Goal: Task Accomplishment & Management: Complete application form

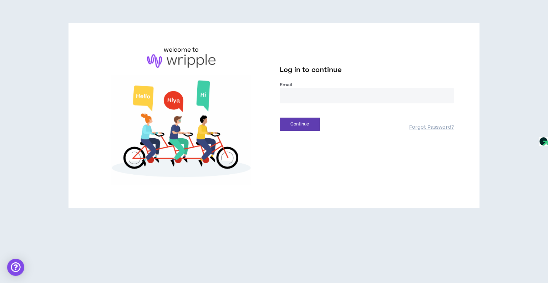
click at [295, 93] on input "email" at bounding box center [367, 95] width 174 height 15
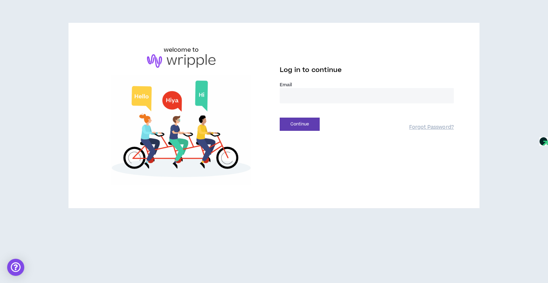
click at [304, 97] on input "email" at bounding box center [367, 95] width 174 height 15
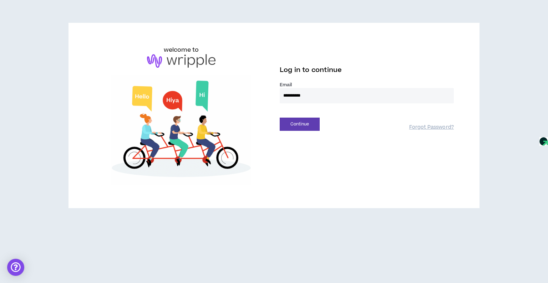
type input "**********"
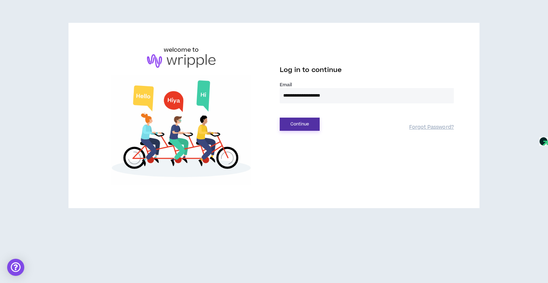
click at [304, 122] on button "Continue" at bounding box center [300, 124] width 40 height 13
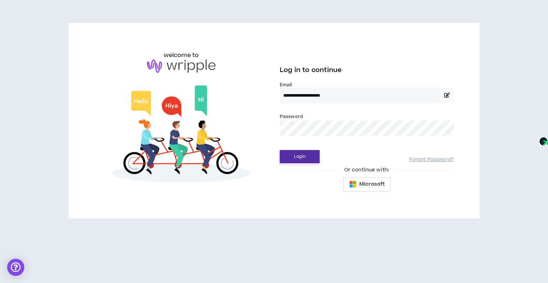
click at [307, 154] on button "Login" at bounding box center [300, 156] width 40 height 13
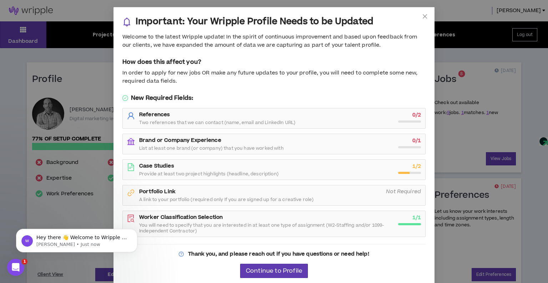
click at [283, 141] on div "Brand or Company Experience List at least one brand (or company) that you have …" at bounding box center [266, 144] width 255 height 14
click at [203, 141] on strong "Brand or Company Experience" at bounding box center [180, 140] width 82 height 7
click at [283, 268] on span "Continue to Profile" at bounding box center [274, 271] width 56 height 7
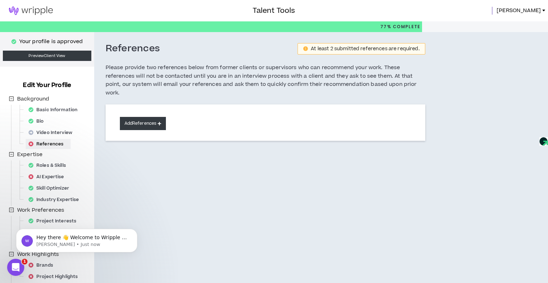
click at [163, 122] on button "Add References" at bounding box center [143, 123] width 46 height 13
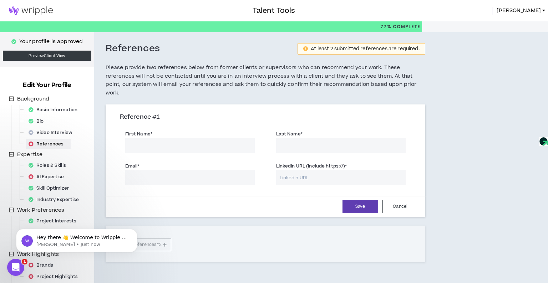
click at [170, 145] on input "First Name *" at bounding box center [189, 145] width 129 height 15
type input "[PERSON_NAME]"
drag, startPoint x: 271, startPoint y: 143, endPoint x: 267, endPoint y: 143, distance: 3.9
click at [267, 143] on div "Last Name * [PERSON_NAME]" at bounding box center [340, 140] width 151 height 25
type input "[PERSON_NAME]"
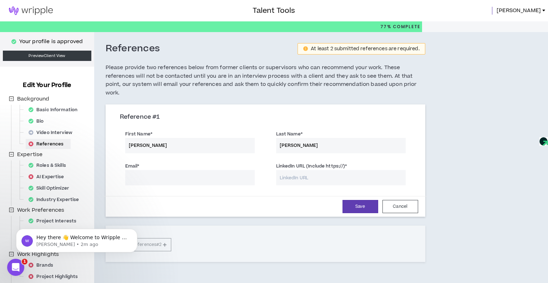
drag, startPoint x: 163, startPoint y: 147, endPoint x: 119, endPoint y: 144, distance: 44.0
click at [120, 144] on div "First Name * [PERSON_NAME]" at bounding box center [190, 141] width 140 height 23
type input "[PERSON_NAME]"
click at [155, 174] on input "Email *" at bounding box center [189, 177] width 129 height 15
paste input "[EMAIL_ADDRESS][DOMAIN_NAME]"
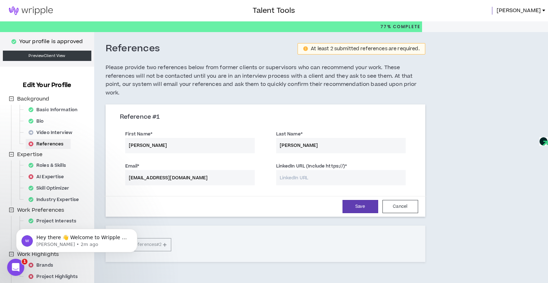
type input "[EMAIL_ADDRESS][DOMAIN_NAME]"
click at [295, 179] on input "LinkedIn URL (Include https://) *" at bounding box center [340, 177] width 129 height 15
paste input "[URL][DOMAIN_NAME]"
type input "[URL][DOMAIN_NAME]"
click at [362, 208] on button "Save" at bounding box center [360, 206] width 36 height 13
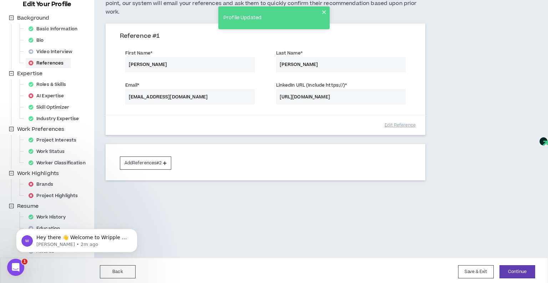
scroll to position [83, 0]
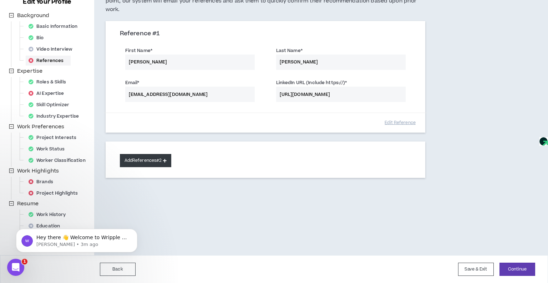
click at [162, 159] on button "Add References #2" at bounding box center [146, 160] width 52 height 13
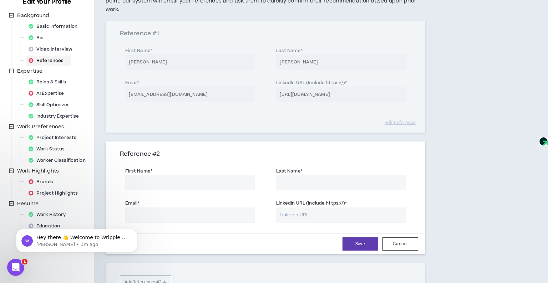
click at [169, 183] on input "First Name *" at bounding box center [189, 182] width 129 height 15
type input "[PERSON_NAME]"
click at [135, 213] on input "Email *" at bounding box center [189, 215] width 129 height 15
paste input "[EMAIL_ADDRESS][DOMAIN_NAME]"
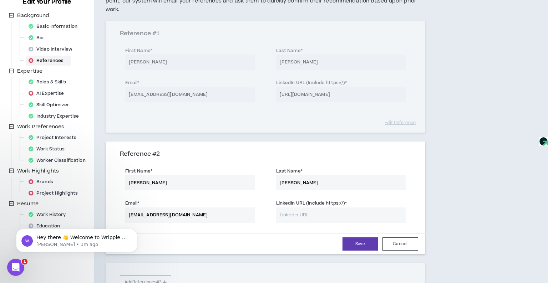
type input "[EMAIL_ADDRESS][DOMAIN_NAME]"
click at [294, 216] on input "LinkedIn URL (Include https://) *" at bounding box center [340, 215] width 129 height 15
click at [296, 213] on input "LinkedIn URL (Include https://) *" at bounding box center [340, 215] width 129 height 15
paste input "[URL][DOMAIN_NAME]"
type input "[URL][DOMAIN_NAME]"
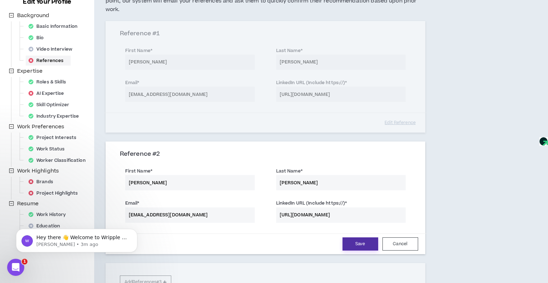
drag, startPoint x: 364, startPoint y: 246, endPoint x: 372, endPoint y: 246, distance: 7.9
click at [364, 246] on button "Save" at bounding box center [360, 243] width 36 height 13
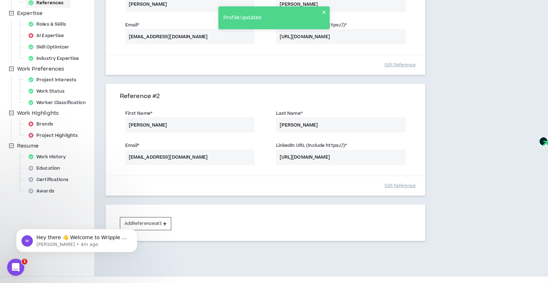
scroll to position [162, 0]
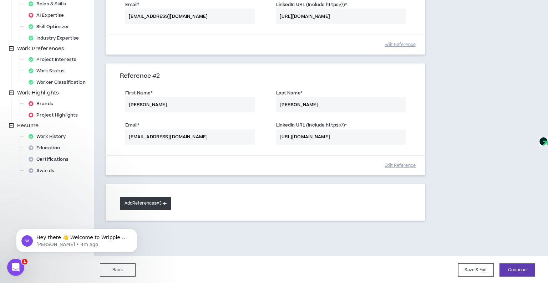
click at [156, 204] on button "Add References #3" at bounding box center [146, 203] width 52 height 13
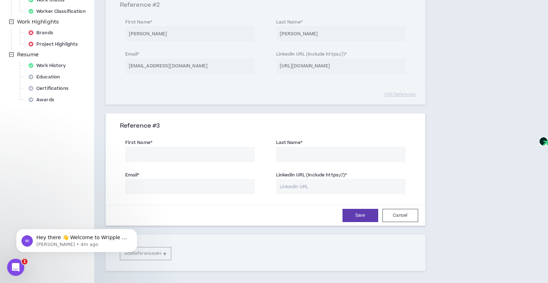
scroll to position [262, 0]
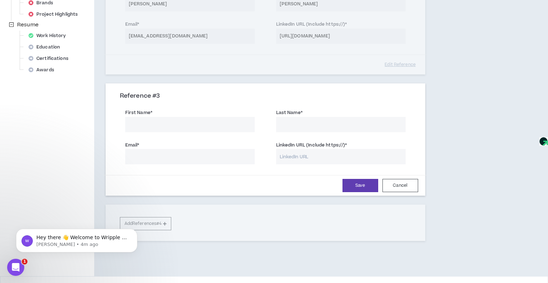
click at [188, 127] on input "First Name *" at bounding box center [189, 124] width 129 height 15
type input "[PERSON_NAME]"
click at [145, 158] on input "Email *" at bounding box center [189, 156] width 129 height 15
paste input "[PERSON_NAME][EMAIL_ADDRESS][DOMAIN_NAME]"
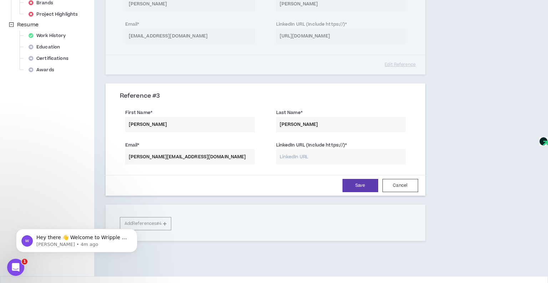
type input "[PERSON_NAME][EMAIL_ADDRESS][DOMAIN_NAME]"
click at [297, 158] on input "LinkedIn URL (Include https://) *" at bounding box center [340, 156] width 129 height 15
paste input "[URL][DOMAIN_NAME]"
type input "[URL][DOMAIN_NAME]"
click at [365, 188] on button "Save" at bounding box center [360, 185] width 36 height 13
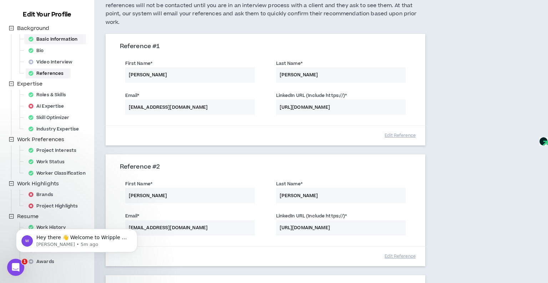
scroll to position [76, 0]
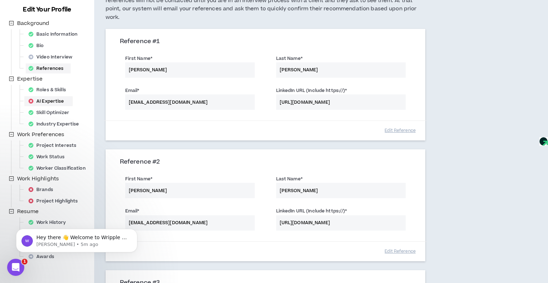
click at [59, 98] on div "AI Expertise" at bounding box center [49, 101] width 46 height 10
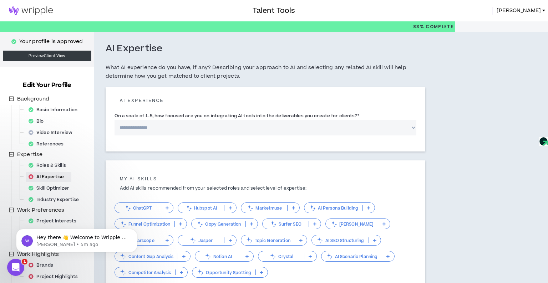
click at [190, 127] on select "**********" at bounding box center [265, 127] width 302 height 15
select select "*"
click at [114, 120] on select "**********" at bounding box center [265, 127] width 302 height 15
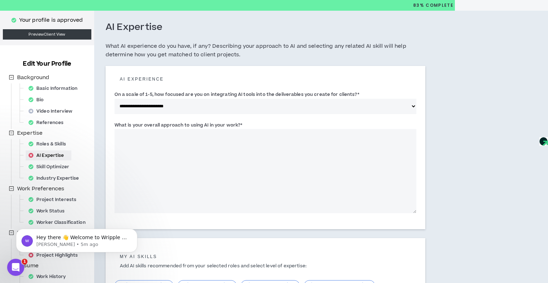
scroll to position [22, 0]
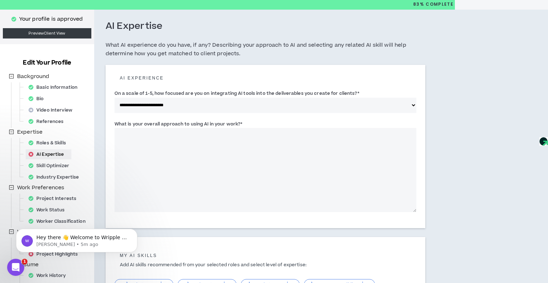
click at [183, 152] on textarea "What is your overall approach to using AI in your work? *" at bounding box center [265, 170] width 302 height 84
type textarea "*"
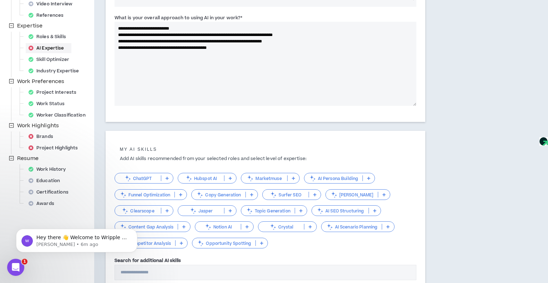
scroll to position [140, 0]
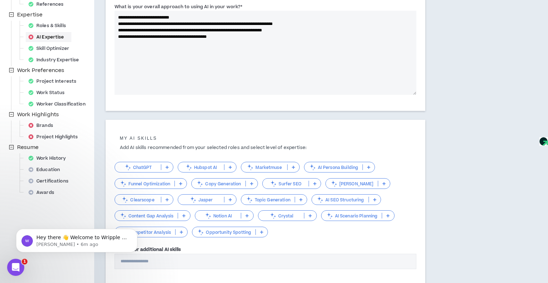
click at [209, 37] on textarea "**********" at bounding box center [265, 53] width 302 height 84
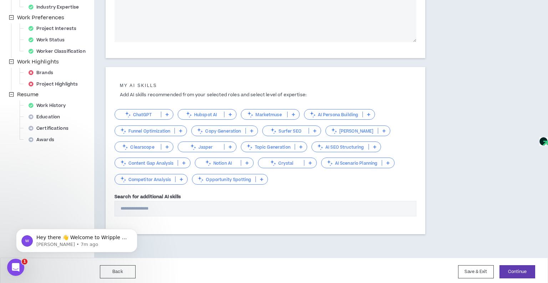
scroll to position [193, 0]
type textarea "**********"
click at [165, 114] on p at bounding box center [167, 114] width 12 height 6
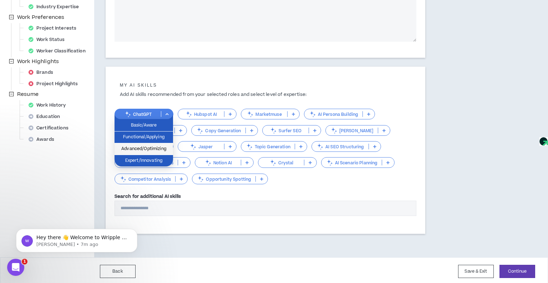
click at [151, 147] on span "Advanced/Optimizing" at bounding box center [144, 149] width 50 height 8
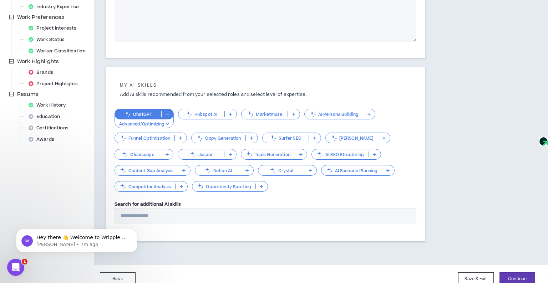
click at [231, 115] on icon at bounding box center [230, 114] width 3 height 4
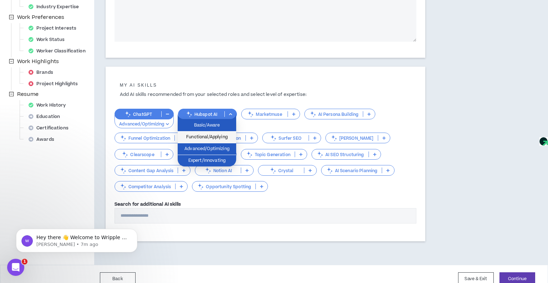
click at [223, 134] on span "Functional/Applying" at bounding box center [207, 137] width 50 height 8
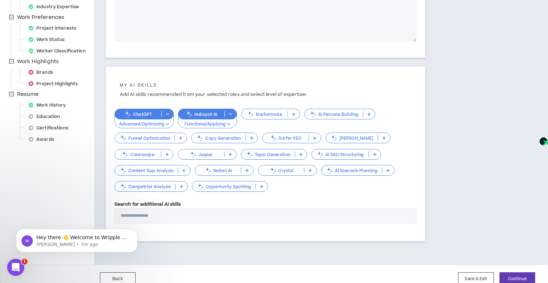
click at [229, 150] on div "Jasper" at bounding box center [207, 154] width 59 height 11
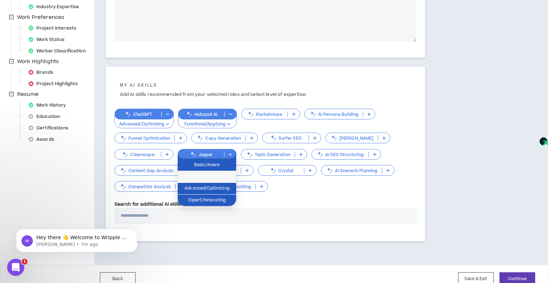
click at [220, 175] on span "Functional/Applying" at bounding box center [207, 177] width 50 height 8
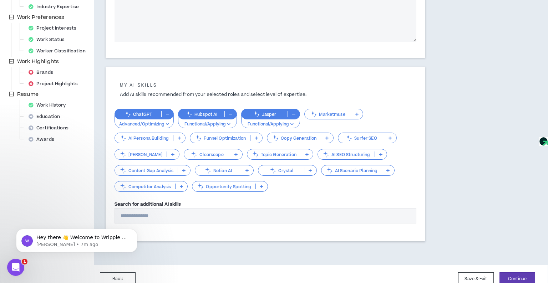
click at [327, 138] on icon at bounding box center [326, 138] width 3 height 4
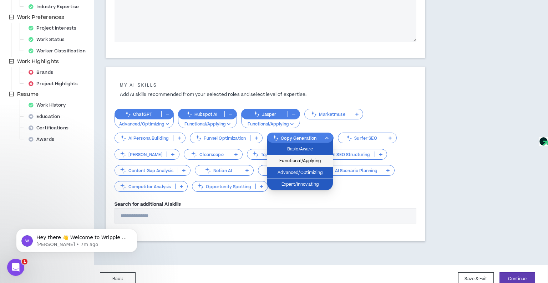
click at [311, 160] on span "Functional/Applying" at bounding box center [299, 161] width 57 height 8
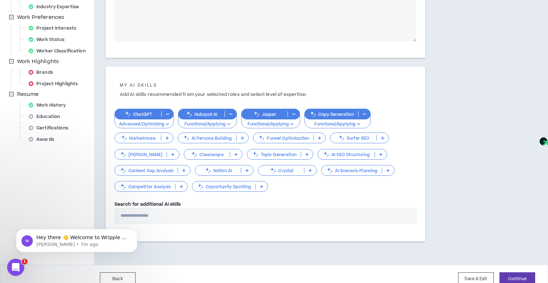
click at [379, 154] on icon at bounding box center [380, 155] width 3 height 4
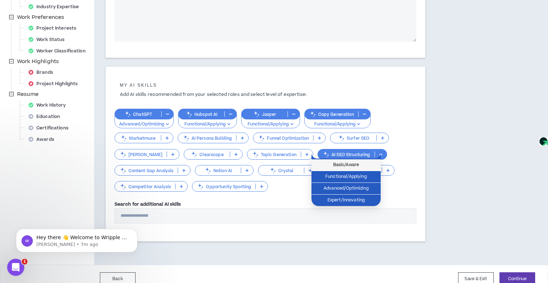
click at [361, 160] on li "Basic/Aware" at bounding box center [345, 165] width 69 height 12
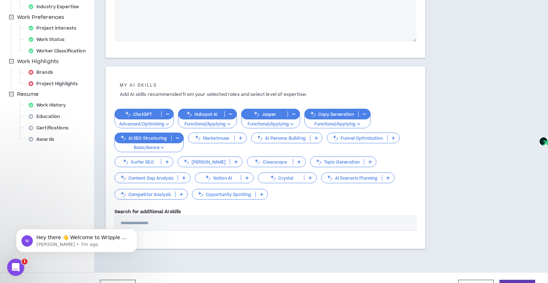
click at [180, 193] on icon at bounding box center [181, 195] width 3 height 4
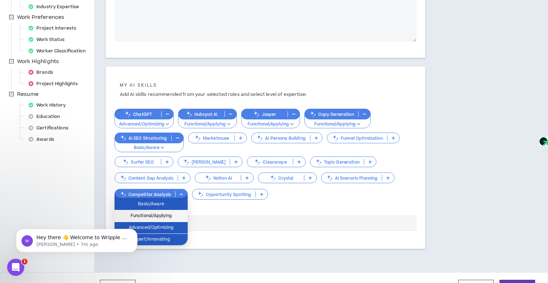
click at [169, 214] on span "Functional/Applying" at bounding box center [151, 216] width 65 height 8
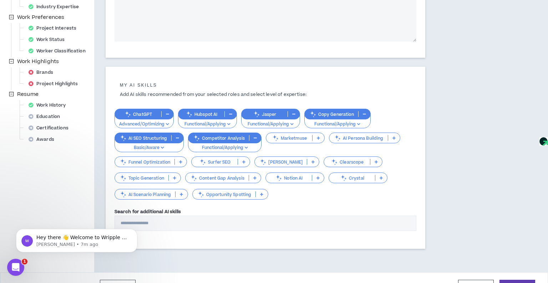
click at [263, 193] on icon at bounding box center [261, 195] width 3 height 4
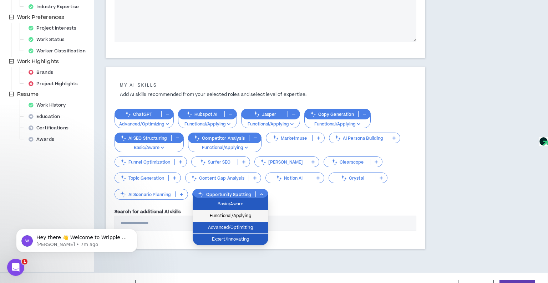
click at [252, 212] on span "Functional/Applying" at bounding box center [230, 216] width 67 height 8
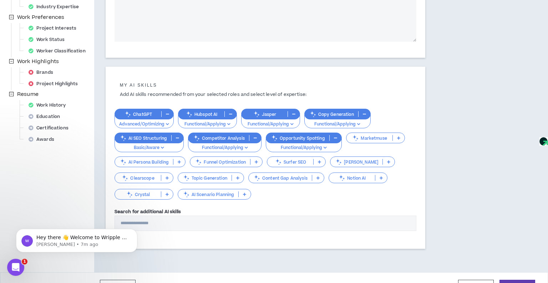
scroll to position [209, 0]
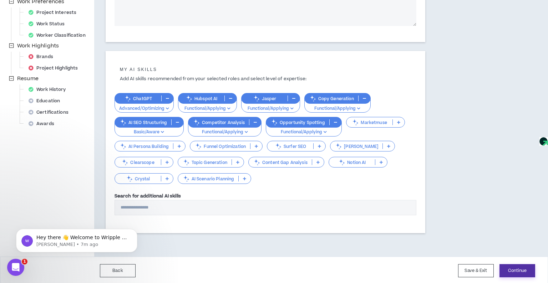
click at [513, 270] on button "Continue" at bounding box center [517, 270] width 36 height 13
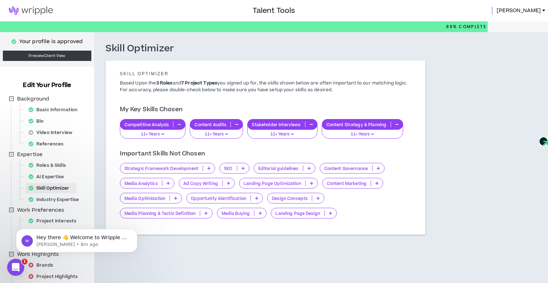
click at [174, 198] on icon at bounding box center [175, 198] width 3 height 4
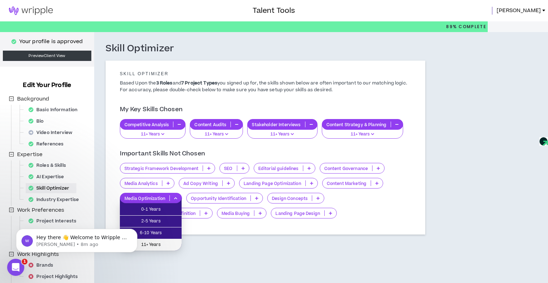
click at [163, 244] on span "11+ Years" at bounding box center [150, 245] width 53 height 8
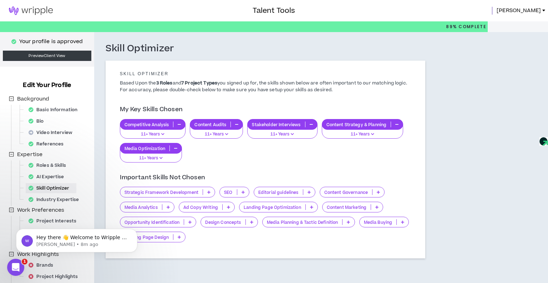
click at [347, 222] on icon at bounding box center [348, 222] width 3 height 4
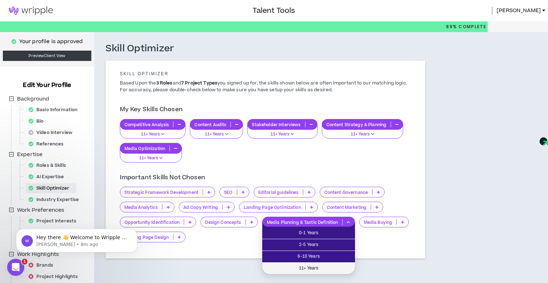
click at [336, 265] on span "11+ Years" at bounding box center [308, 269] width 84 height 8
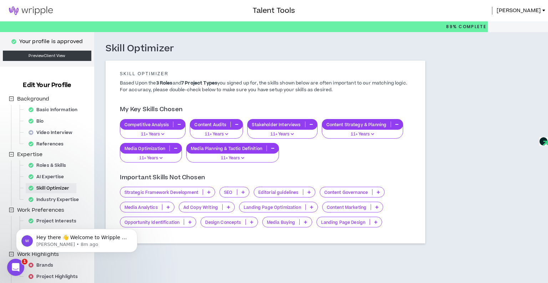
click at [303, 222] on p at bounding box center [306, 222] width 12 height 6
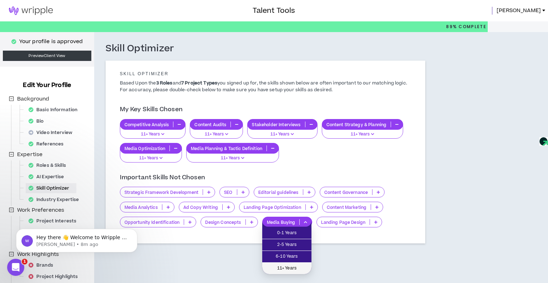
click at [297, 267] on span "11+ Years" at bounding box center [286, 269] width 41 height 8
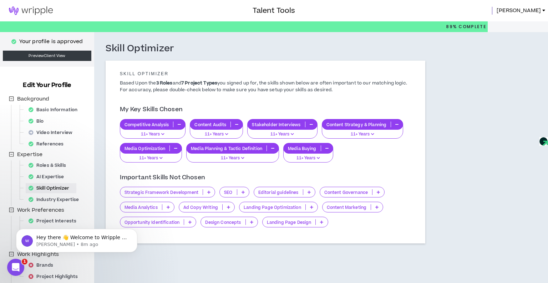
click at [227, 206] on icon at bounding box center [228, 207] width 3 height 4
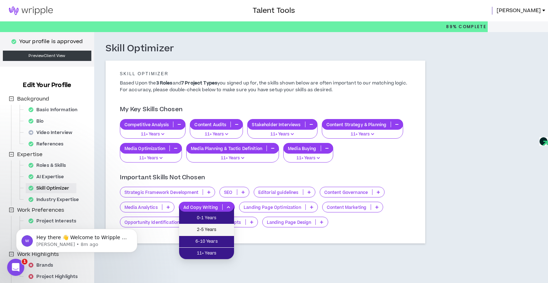
click at [216, 230] on span "2-5 Years" at bounding box center [206, 230] width 46 height 8
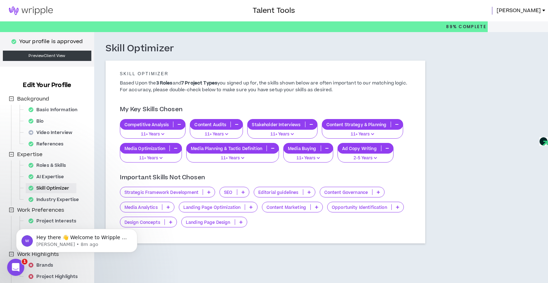
click at [315, 206] on icon at bounding box center [316, 207] width 3 height 4
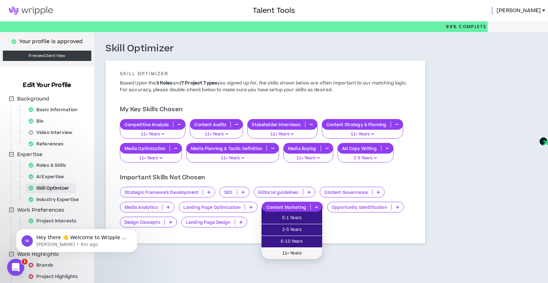
click at [311, 251] on span "11+ Years" at bounding box center [292, 254] width 52 height 8
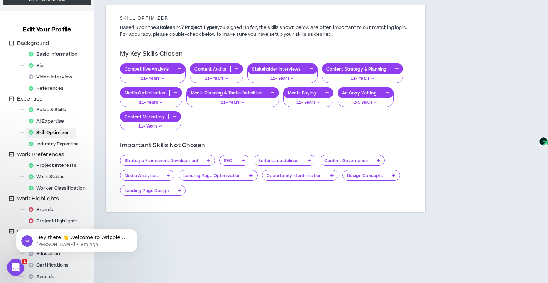
scroll to position [60, 0]
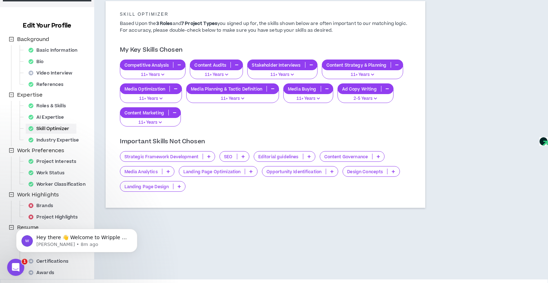
click at [169, 170] on icon at bounding box center [168, 172] width 3 height 4
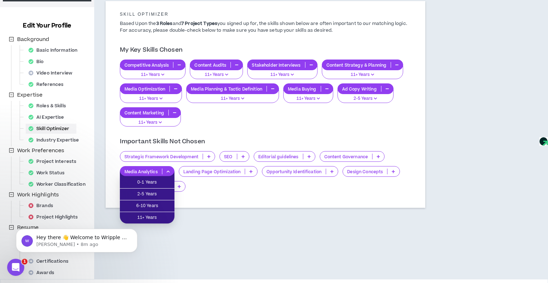
click html "Hey there 👋 Welcome to Wripple 🙌 Take a look around! If you have any questions,…"
click at [155, 216] on span "11+ Years" at bounding box center [147, 218] width 46 height 8
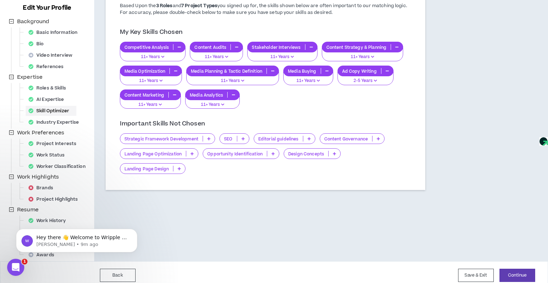
scroll to position [83, 0]
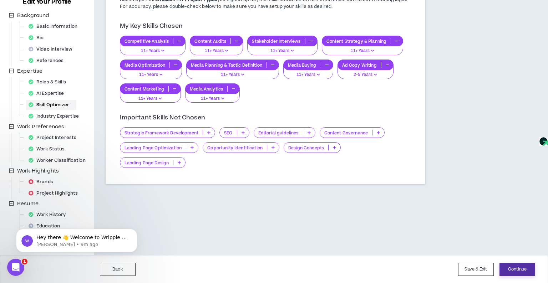
click at [521, 267] on button "Continue" at bounding box center [517, 269] width 36 height 13
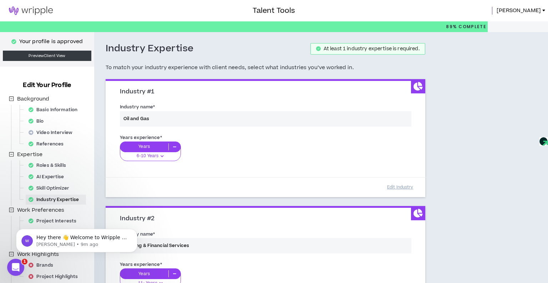
click at [175, 148] on div "Years experience * Years 6-10 Years 0-1 Years 2-5 Years 6-10 Years 11+ Years" at bounding box center [265, 152] width 302 height 40
click at [183, 117] on div "Industry name * Oil and Gas" at bounding box center [265, 116] width 302 height 30
click at [394, 185] on button "Edit Industry" at bounding box center [400, 187] width 36 height 12
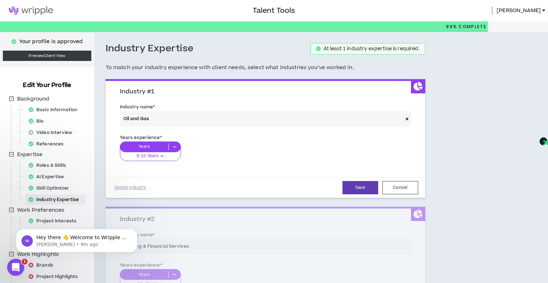
click at [405, 118] on icon at bounding box center [406, 119] width 3 height 4
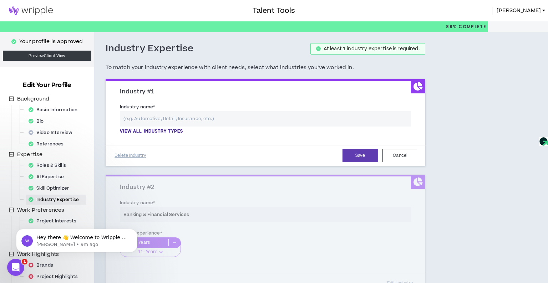
click at [168, 118] on input "text" at bounding box center [265, 118] width 291 height 15
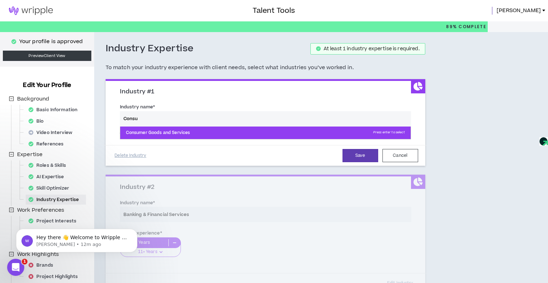
click at [172, 132] on p "Consumer Goods and Services Press enter to select" at bounding box center [265, 133] width 290 height 13
type input "Consumer Goods and Services"
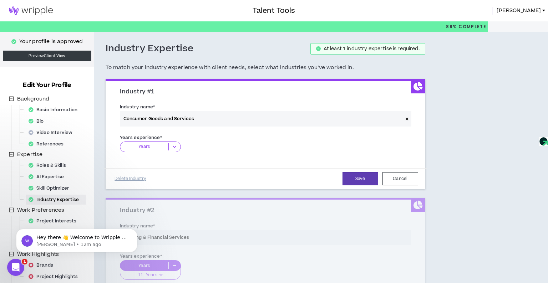
click at [162, 148] on p "Years" at bounding box center [144, 146] width 48 height 7
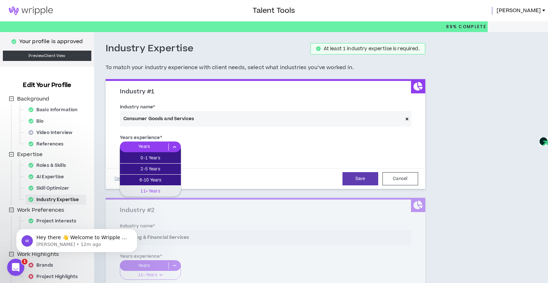
click at [159, 193] on p "11+ Years" at bounding box center [150, 191] width 61 height 8
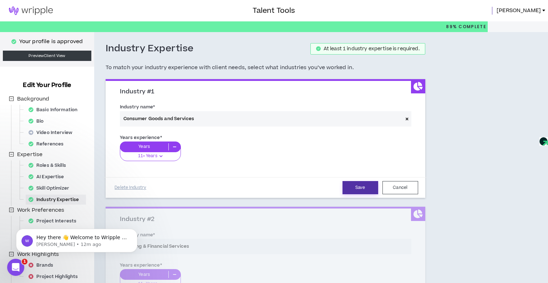
drag, startPoint x: 367, startPoint y: 191, endPoint x: 350, endPoint y: 186, distance: 17.1
click at [367, 191] on button "Save" at bounding box center [360, 187] width 36 height 13
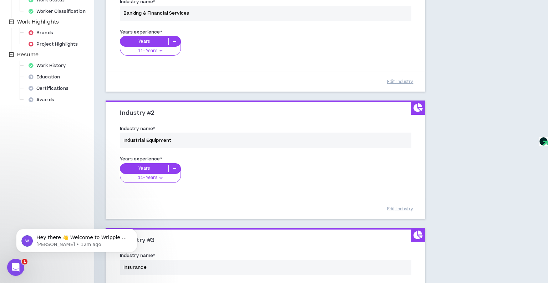
scroll to position [234, 0]
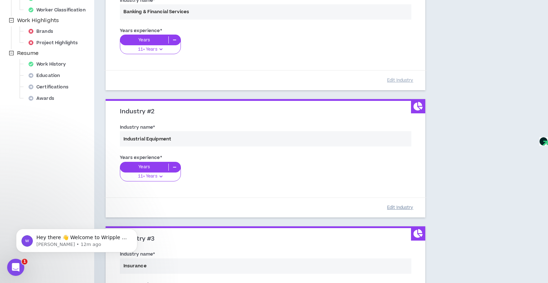
click at [405, 207] on button "Edit Industry" at bounding box center [400, 207] width 36 height 12
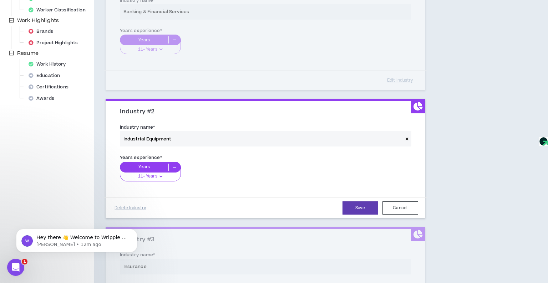
click at [406, 138] on icon at bounding box center [406, 139] width 3 height 4
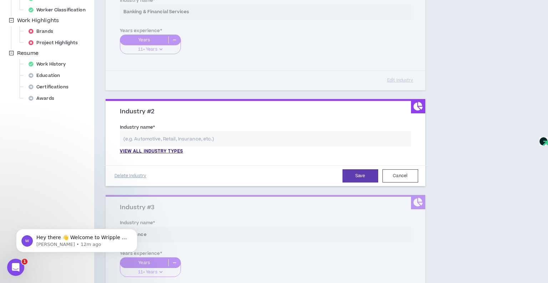
click at [202, 137] on input "text" at bounding box center [265, 138] width 291 height 15
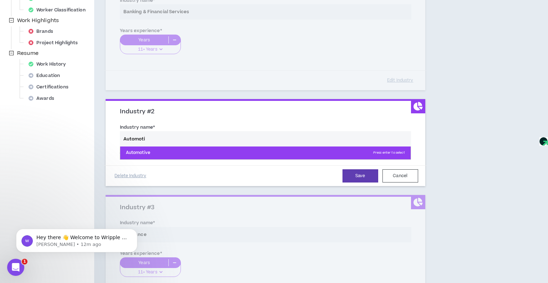
click at [203, 150] on p "Automotive Press enter to select" at bounding box center [265, 153] width 290 height 13
type input "Automotive"
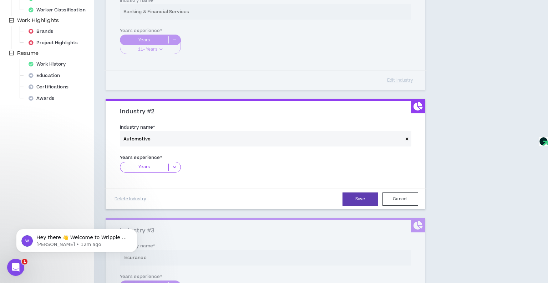
click at [178, 165] on icon at bounding box center [175, 167] width 12 height 7
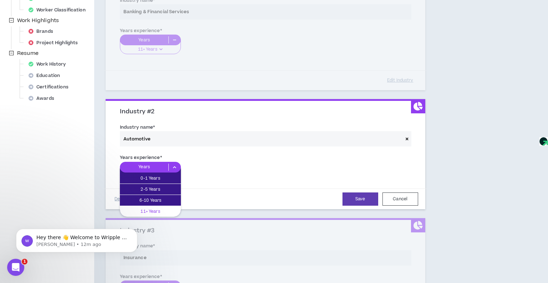
click at [169, 211] on p "11+ Years" at bounding box center [150, 212] width 61 height 8
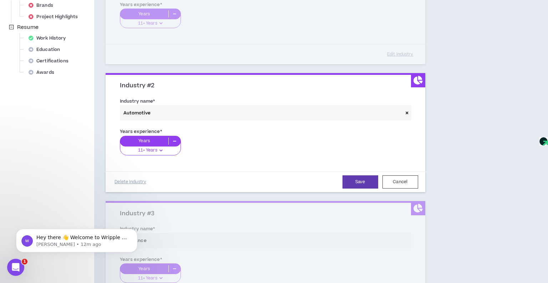
scroll to position [261, 0]
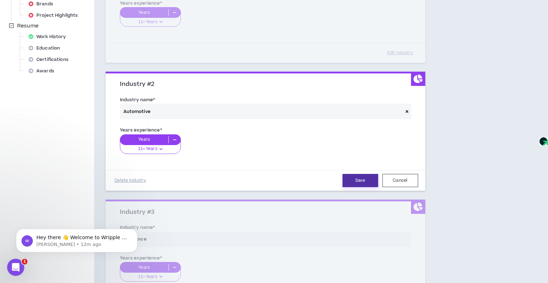
drag, startPoint x: 352, startPoint y: 180, endPoint x: 306, endPoint y: 179, distance: 46.0
click at [352, 180] on button "Save" at bounding box center [360, 180] width 36 height 13
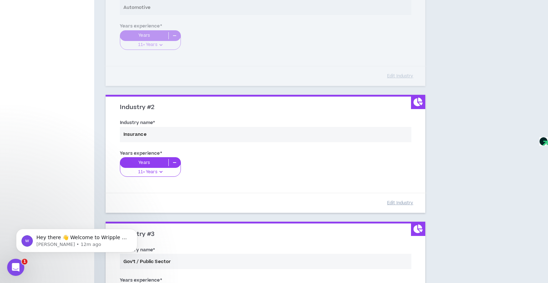
scroll to position [370, 0]
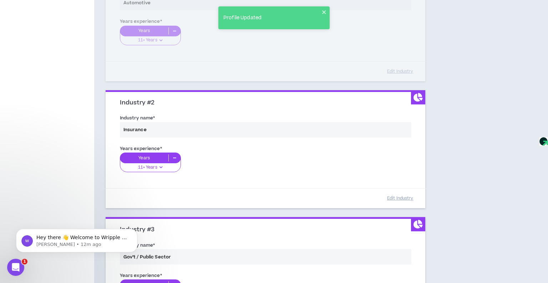
click at [266, 134] on div "Industry name * Insurance" at bounding box center [265, 127] width 302 height 30
click at [257, 131] on div "Industry name * Insurance" at bounding box center [265, 127] width 302 height 30
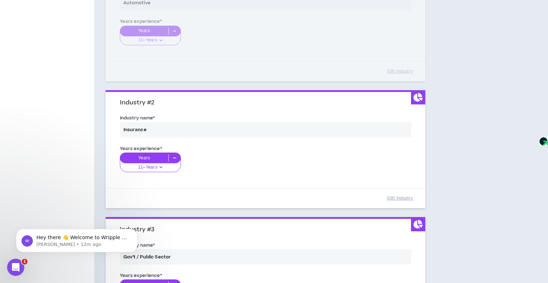
click at [160, 131] on div "Industry name * Insurance" at bounding box center [265, 127] width 302 height 30
click at [147, 127] on div "Industry name * Insurance" at bounding box center [265, 127] width 302 height 30
click at [407, 197] on button "Edit Industry" at bounding box center [400, 198] width 36 height 12
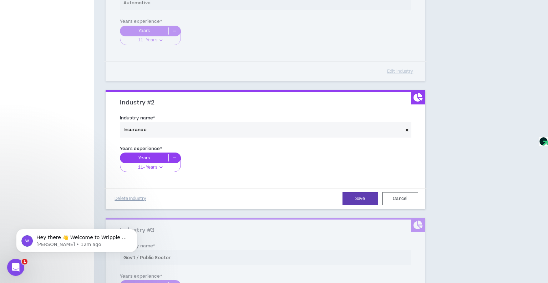
click at [405, 128] on icon at bounding box center [406, 130] width 3 height 4
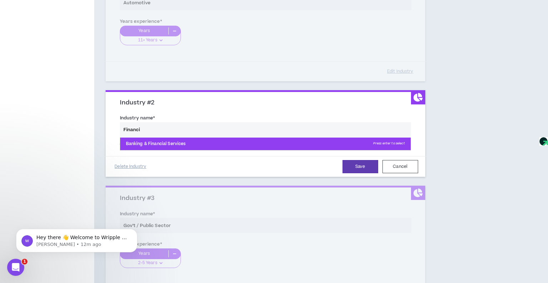
click at [287, 142] on p "Banking & Financial Services Press enter to select" at bounding box center [265, 144] width 290 height 13
type input "Banking & Financial Services"
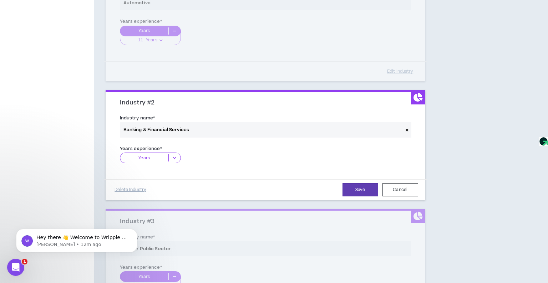
click at [176, 156] on icon at bounding box center [175, 157] width 12 height 7
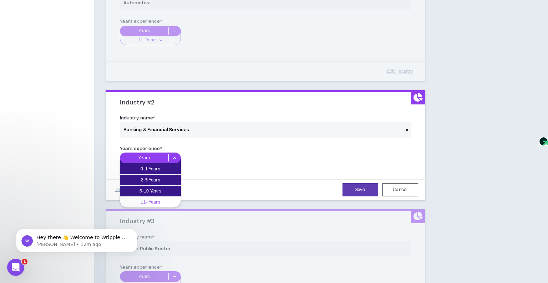
drag, startPoint x: 167, startPoint y: 201, endPoint x: 178, endPoint y: 197, distance: 11.5
click at [167, 201] on p "11+ Years" at bounding box center [150, 202] width 61 height 8
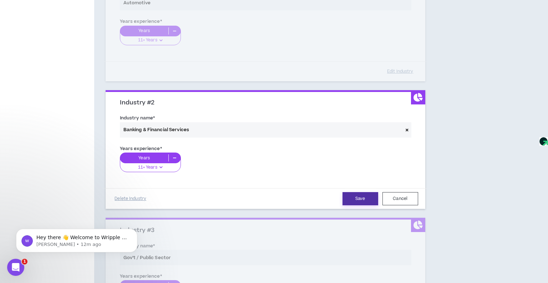
click at [350, 199] on button "Save" at bounding box center [360, 198] width 36 height 13
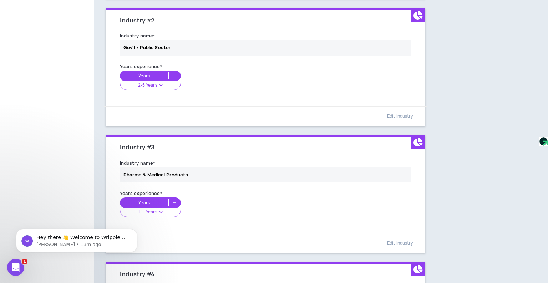
scroll to position [461, 0]
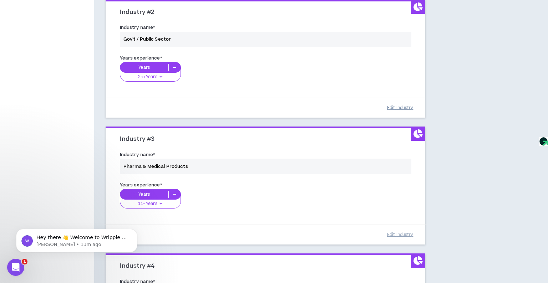
click at [402, 109] on button "Edit Industry" at bounding box center [400, 108] width 36 height 12
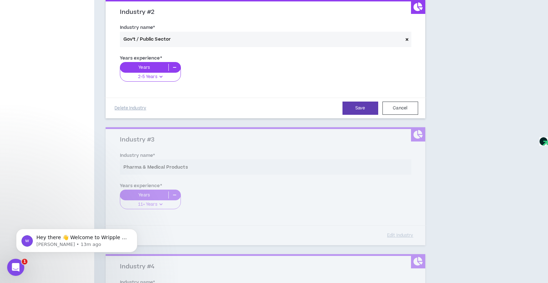
click at [407, 37] on icon at bounding box center [406, 39] width 3 height 4
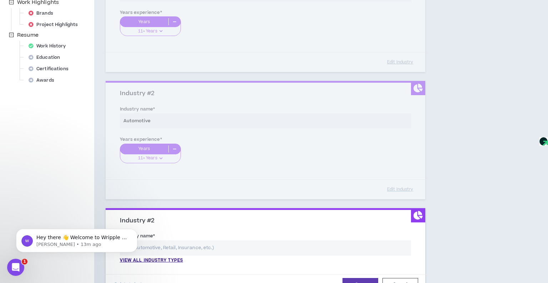
scroll to position [0, 0]
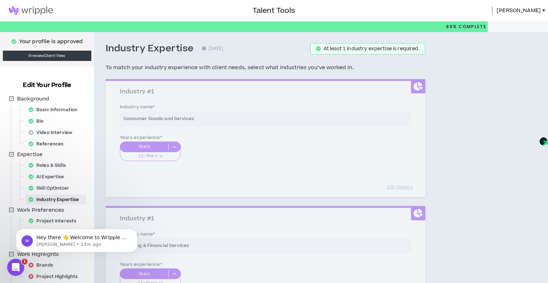
click at [295, 101] on div "Industry #1 Industry name * Consumer Goods and Services Years experience * Year…" at bounding box center [265, 138] width 319 height 118
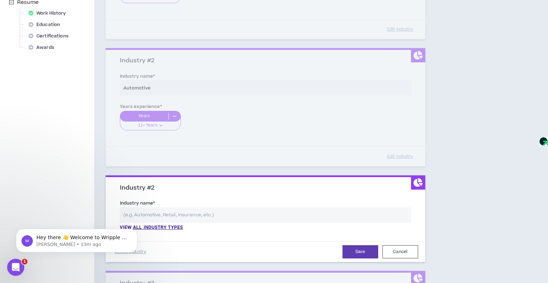
scroll to position [290, 0]
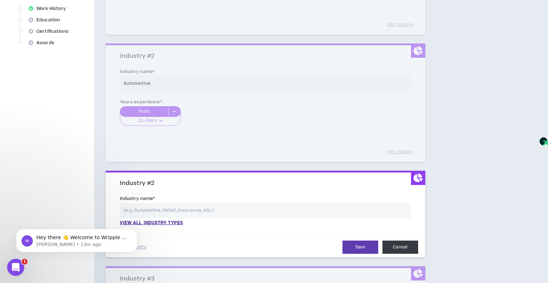
click at [401, 246] on button "Cancel" at bounding box center [400, 247] width 36 height 13
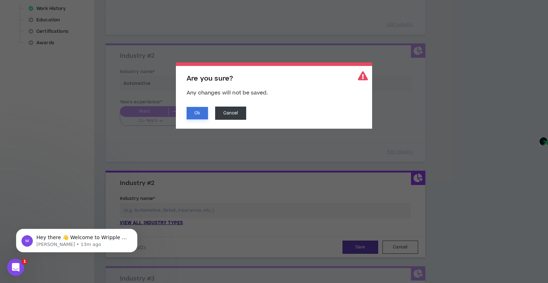
click at [200, 114] on button "Ok" at bounding box center [196, 113] width 21 height 12
type input "Gov’t / Public Sector"
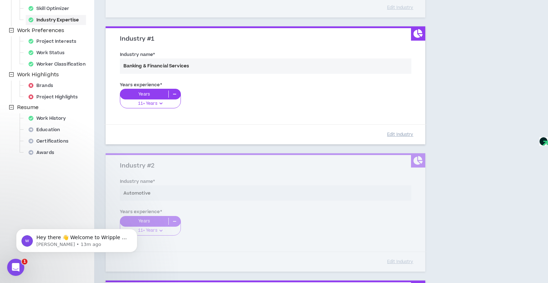
scroll to position [181, 0]
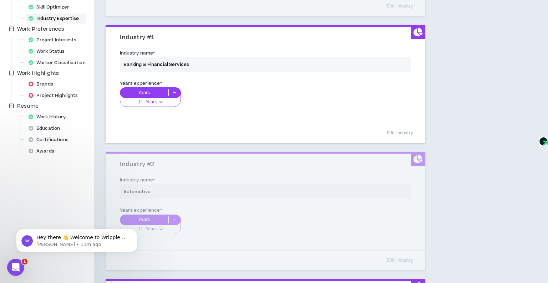
click at [154, 93] on div "Years experience * Years 11+ Years 0-1 Years 2-5 Years 6-10 Years 11+ Years" at bounding box center [265, 98] width 302 height 40
click at [155, 101] on div "Years experience * Years 11+ Years 0-1 Years 2-5 Years 6-10 Years 11+ Years" at bounding box center [265, 98] width 302 height 40
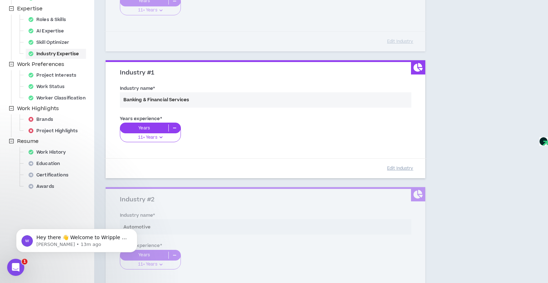
scroll to position [140, 0]
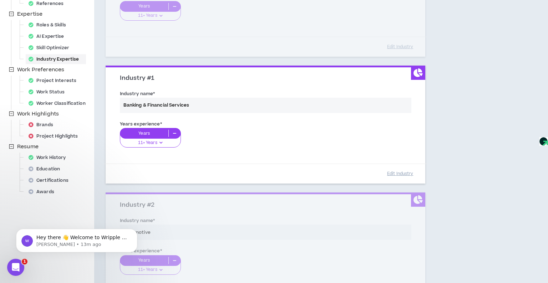
click at [210, 103] on div "Industry name * Banking & Financial Services" at bounding box center [265, 103] width 302 height 30
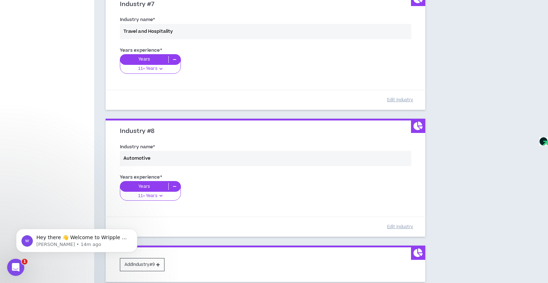
scroll to position [1105, 0]
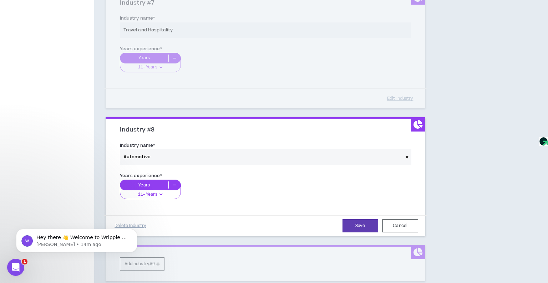
click at [406, 157] on icon at bounding box center [406, 157] width 3 height 4
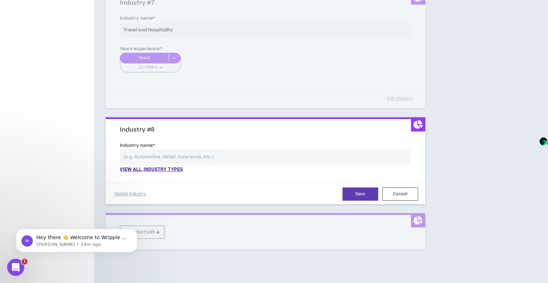
click at [241, 155] on input "text" at bounding box center [265, 156] width 291 height 15
click at [172, 167] on p "View all industry types" at bounding box center [151, 170] width 63 height 6
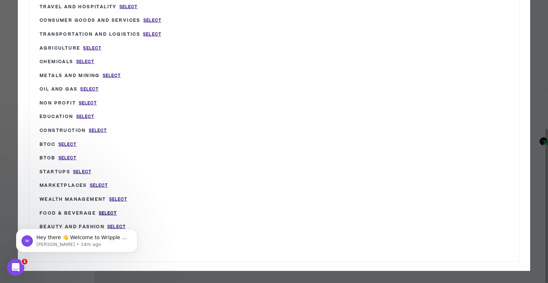
click at [112, 210] on span "Select" at bounding box center [108, 213] width 18 height 6
type input "Food & Beverage"
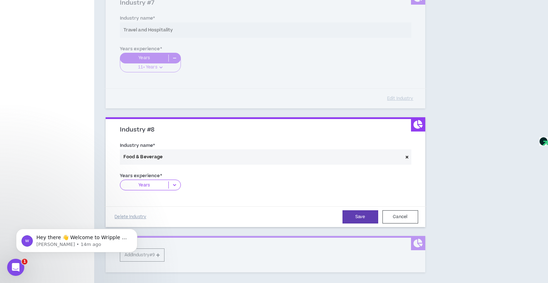
click at [168, 184] on div at bounding box center [168, 184] width 0 height 7
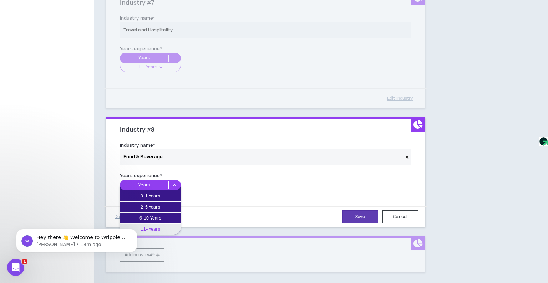
click at [158, 226] on p "11+ Years" at bounding box center [150, 229] width 61 height 8
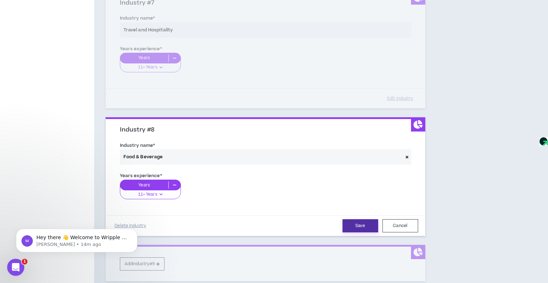
click at [363, 221] on button "Save" at bounding box center [360, 225] width 36 height 13
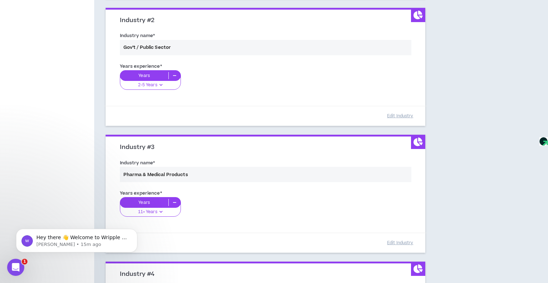
scroll to position [452, 0]
click at [407, 113] on button "Edit Industry" at bounding box center [400, 116] width 36 height 12
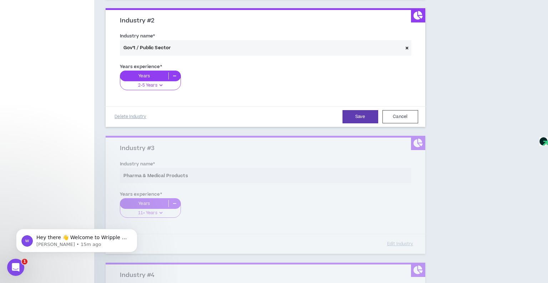
drag, startPoint x: 406, startPoint y: 45, endPoint x: 287, endPoint y: 48, distance: 119.1
click at [405, 46] on icon at bounding box center [406, 48] width 3 height 4
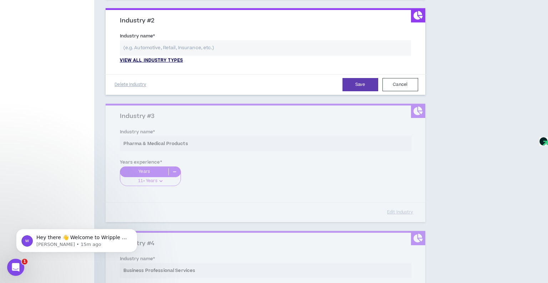
click at [166, 59] on p "View all industry types" at bounding box center [151, 60] width 63 height 6
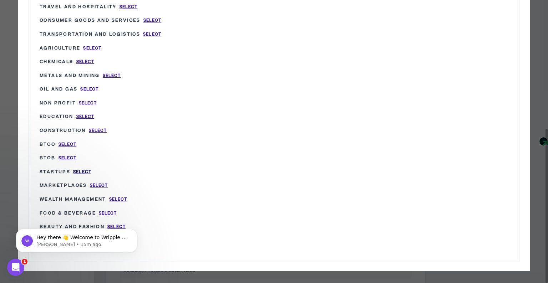
click at [83, 169] on span "Select" at bounding box center [82, 172] width 18 height 6
type input "Startups"
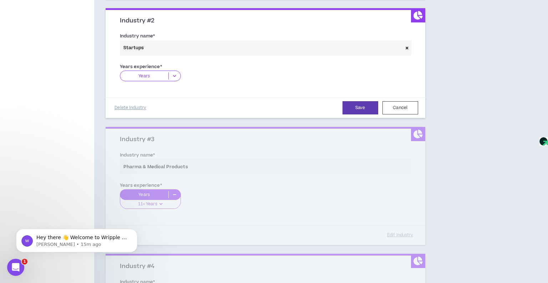
click at [169, 74] on icon at bounding box center [175, 75] width 12 height 7
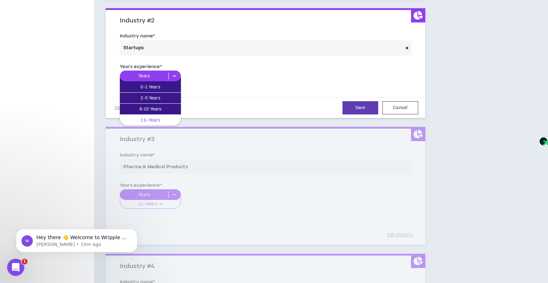
click at [158, 121] on p "11+ Years" at bounding box center [150, 120] width 61 height 8
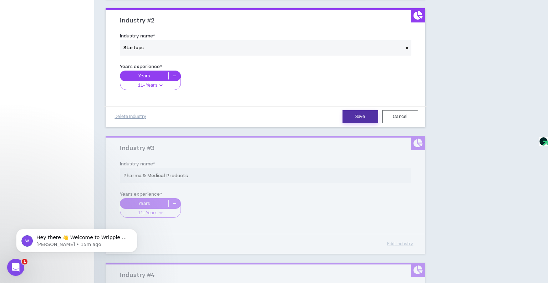
click at [357, 119] on button "Save" at bounding box center [360, 116] width 36 height 13
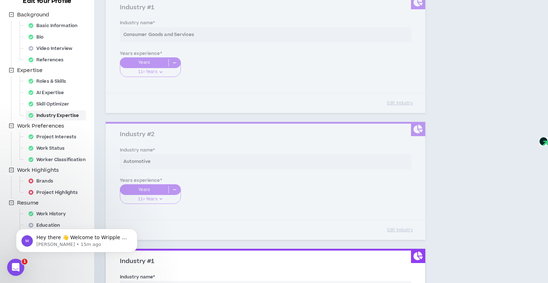
scroll to position [86, 0]
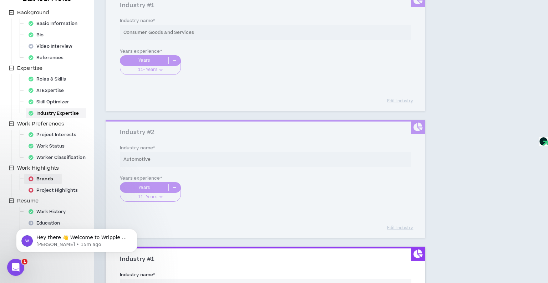
click at [48, 178] on div "Brands" at bounding box center [43, 179] width 35 height 10
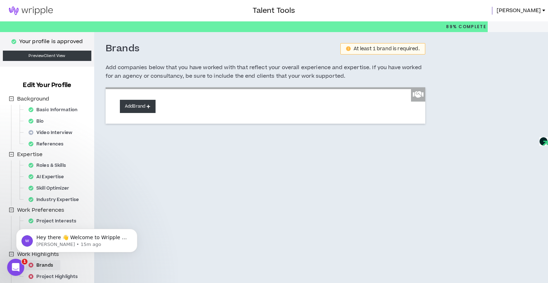
click at [155, 107] on button "Add Brand" at bounding box center [138, 106] width 36 height 13
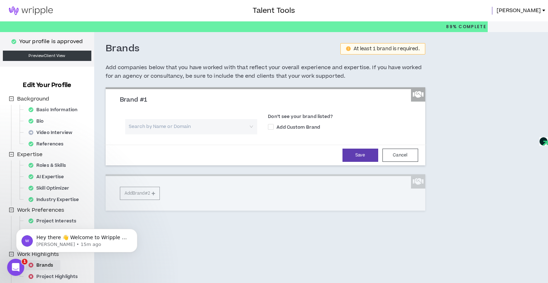
click at [194, 127] on input "search" at bounding box center [188, 126] width 119 height 15
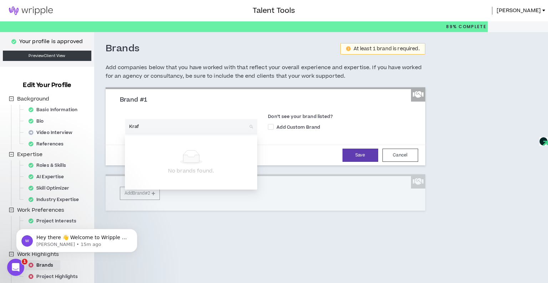
type input "Kraft"
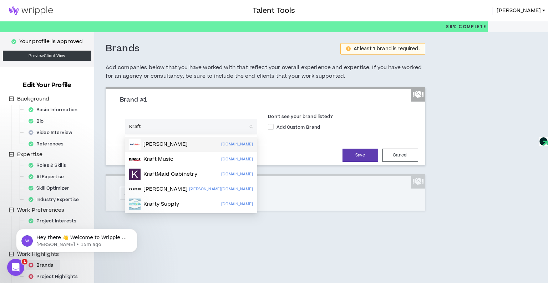
click at [232, 145] on p "[DOMAIN_NAME]" at bounding box center [237, 144] width 32 height 8
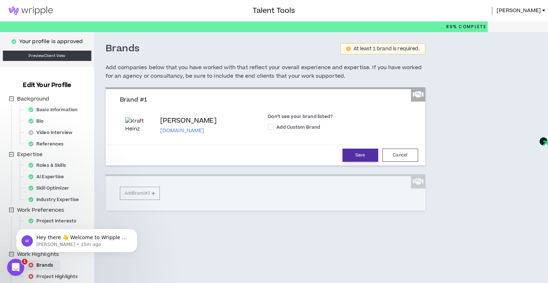
click at [357, 158] on button "Save" at bounding box center [360, 155] width 36 height 13
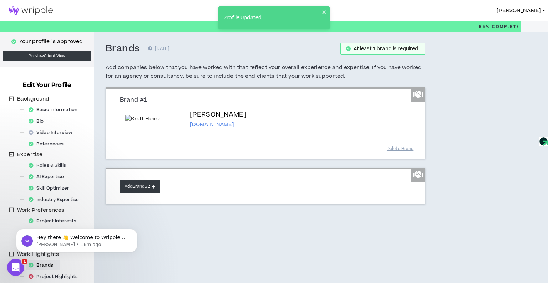
click at [147, 191] on button "Add Brand #2" at bounding box center [140, 186] width 40 height 13
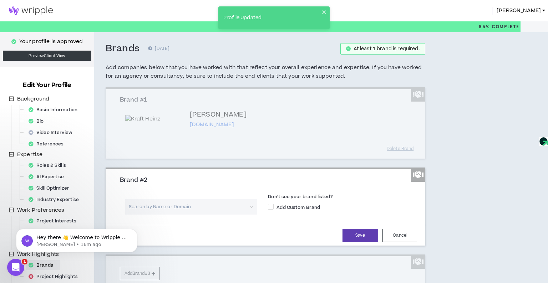
click at [152, 204] on input "search" at bounding box center [188, 206] width 119 height 15
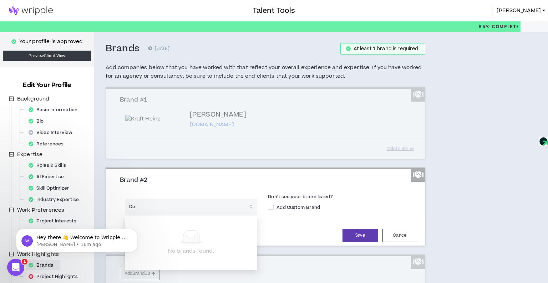
type input "D"
type input "[PERSON_NAME]"
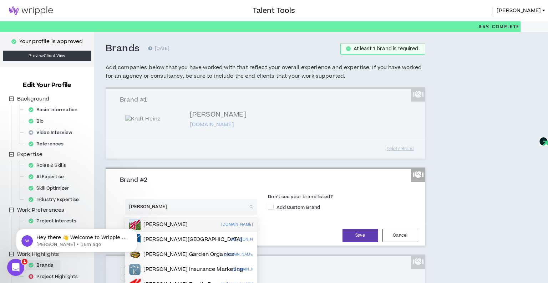
click at [172, 224] on div "[PERSON_NAME] [DOMAIN_NAME]" at bounding box center [191, 224] width 124 height 11
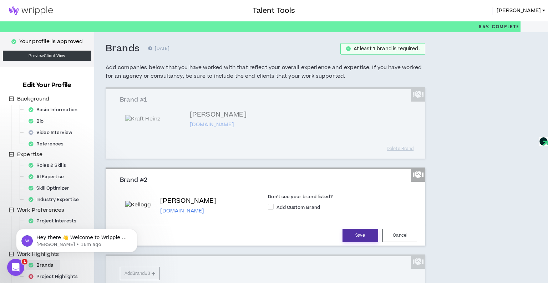
click at [369, 233] on button "Save" at bounding box center [360, 235] width 36 height 13
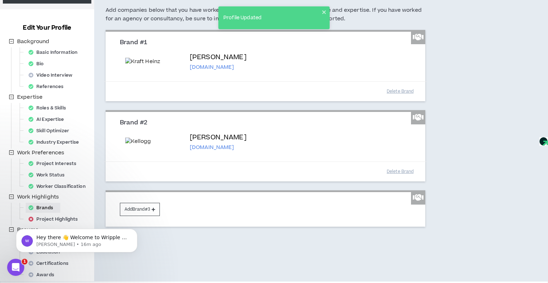
scroll to position [83, 0]
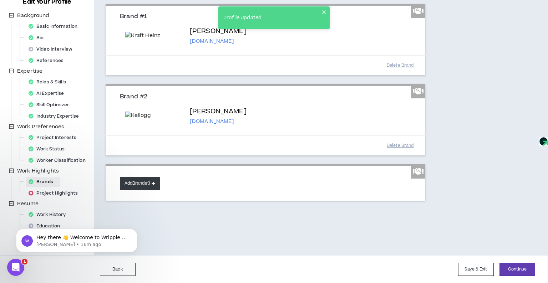
click at [153, 183] on button "Add Brand #3" at bounding box center [140, 183] width 40 height 13
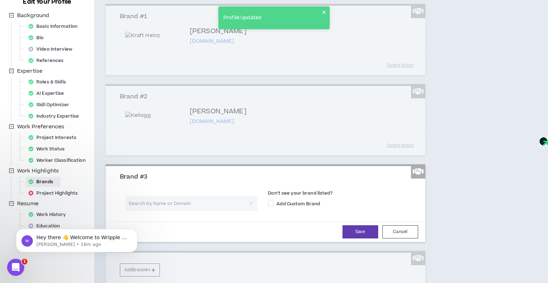
click at [159, 205] on input "search" at bounding box center [188, 203] width 119 height 15
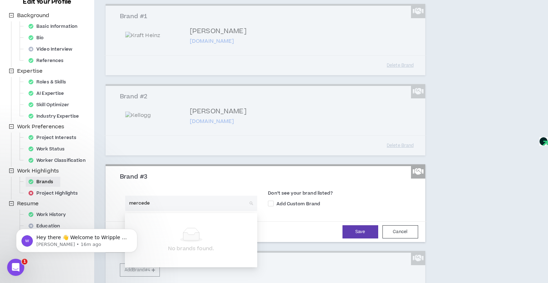
type input "mercedes"
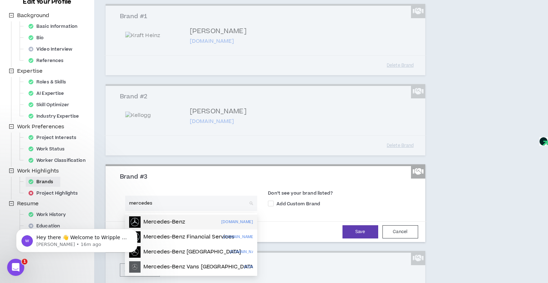
click at [183, 221] on p "Mercedes-Benz" at bounding box center [164, 222] width 42 height 7
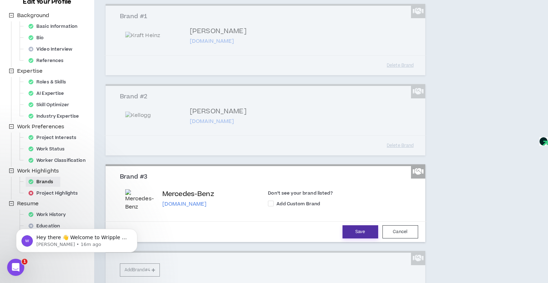
click at [365, 230] on button "Save" at bounding box center [360, 231] width 36 height 13
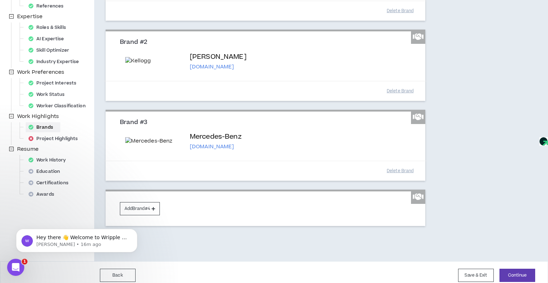
scroll to position [165, 0]
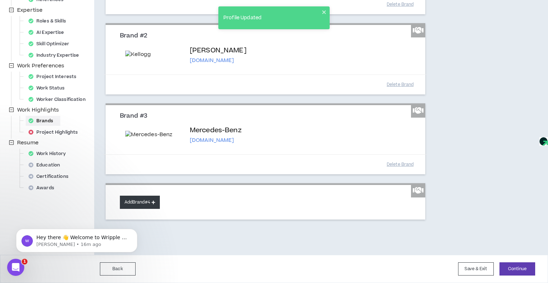
click at [142, 204] on button "Add Brand #4" at bounding box center [140, 202] width 40 height 13
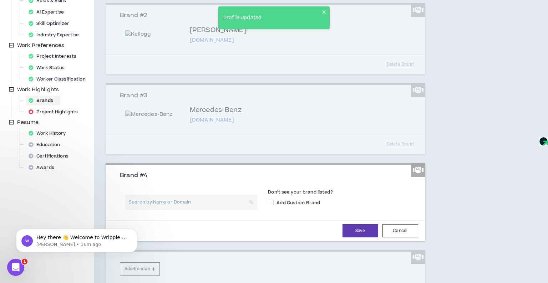
click at [148, 210] on input "search" at bounding box center [188, 202] width 119 height 15
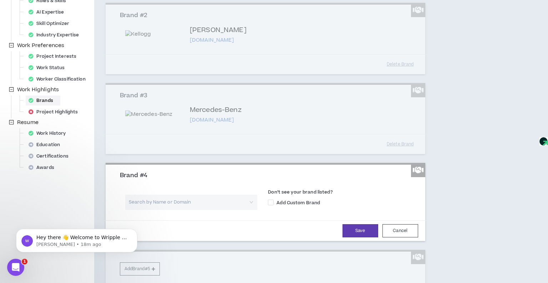
click html "Hey there 👋 Welcome to Wripple 🙌 Take a look around! If you have any questions,…"
click at [197, 186] on div "Brand #4 Search by Name or Domain Don’t see your brand listed? Add Custom Brand…" at bounding box center [265, 203] width 319 height 76
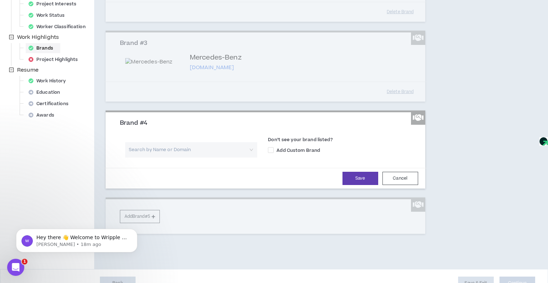
scroll to position [251, 0]
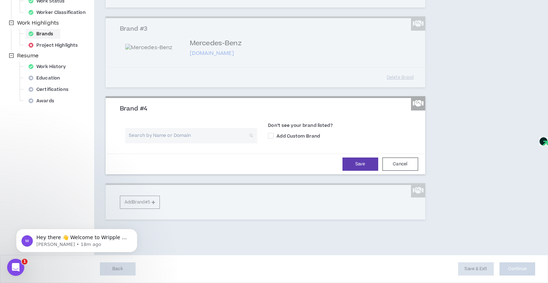
click at [169, 140] on input "search" at bounding box center [188, 135] width 119 height 15
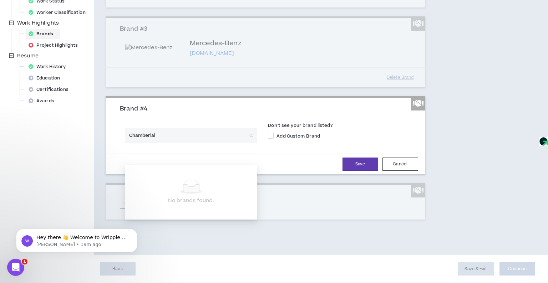
type input "[PERSON_NAME]"
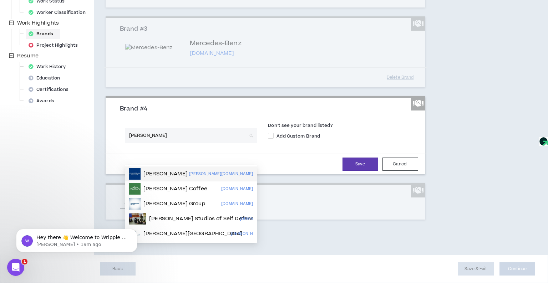
click at [181, 168] on div "[PERSON_NAME] [PERSON_NAME][DOMAIN_NAME]" at bounding box center [191, 173] width 124 height 11
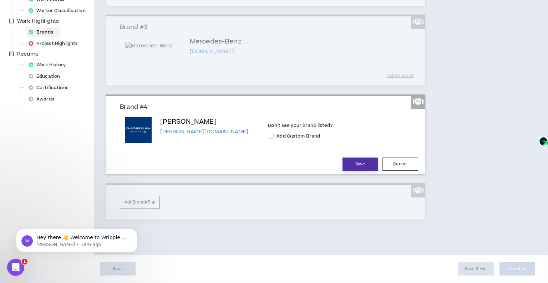
click at [348, 169] on button "Save" at bounding box center [360, 164] width 36 height 13
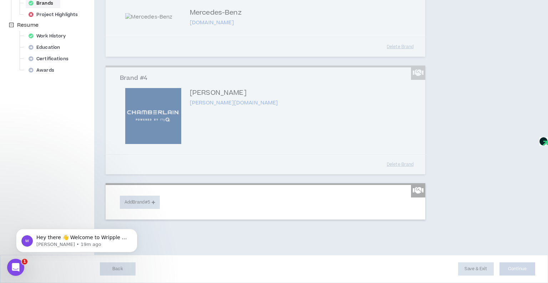
scroll to position [282, 0]
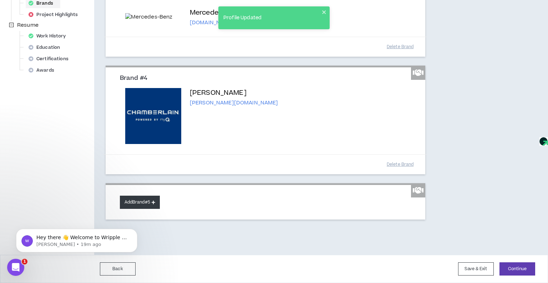
click at [157, 200] on button "Add Brand #5" at bounding box center [140, 202] width 40 height 13
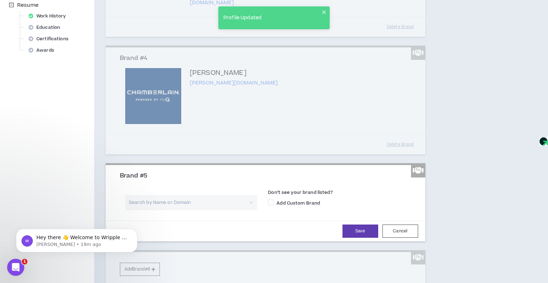
click at [161, 210] on input "search" at bounding box center [188, 202] width 119 height 15
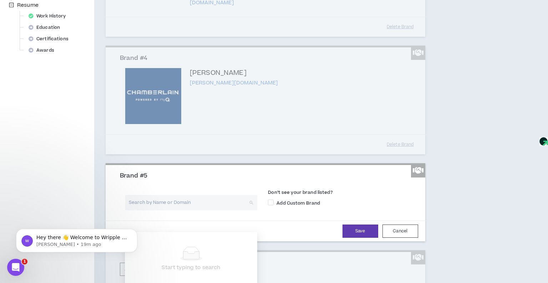
type input "L"
type input "H&R"
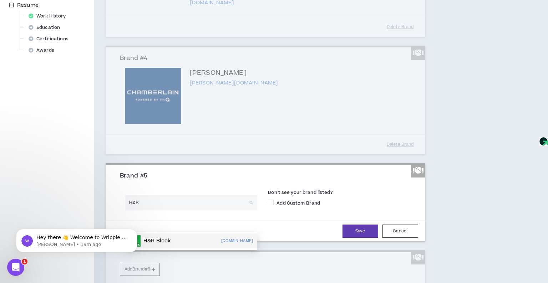
click at [166, 241] on p "H&R Block" at bounding box center [156, 240] width 27 height 7
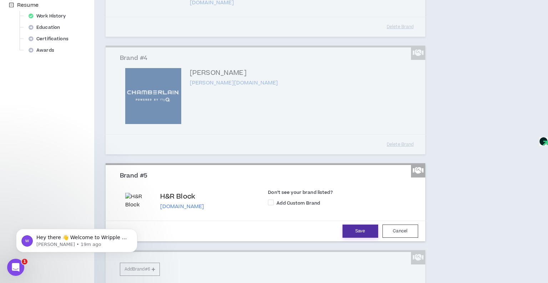
click at [365, 238] on button "Save" at bounding box center [360, 231] width 36 height 13
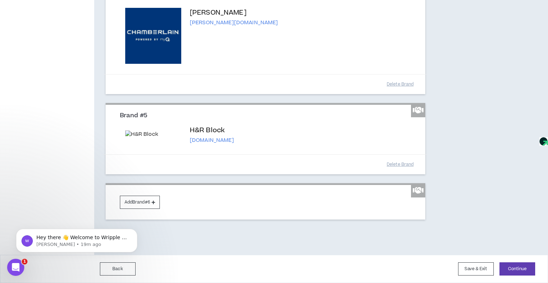
scroll to position [399, 0]
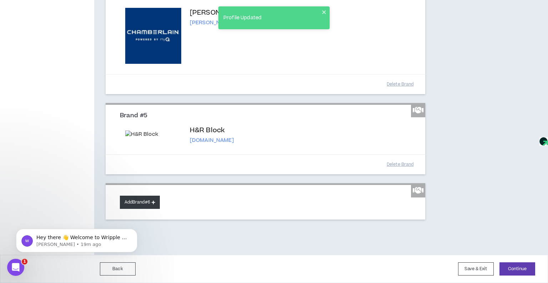
click at [151, 201] on button "Add Brand #6" at bounding box center [140, 202] width 40 height 13
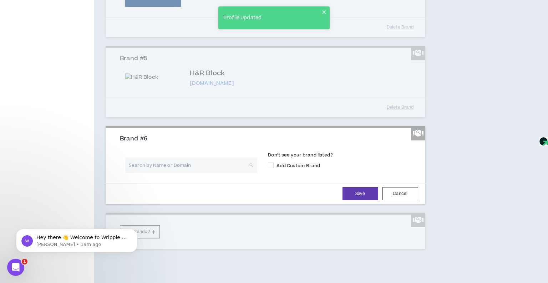
click at [157, 173] on input "search" at bounding box center [188, 165] width 119 height 15
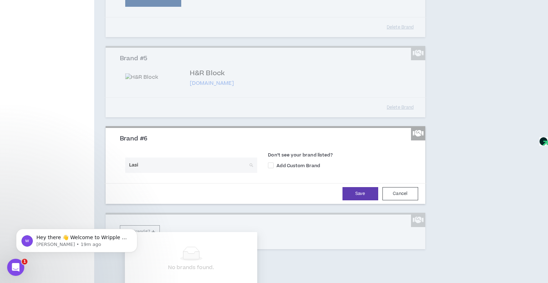
type input "[MEDICAL_DATA]"
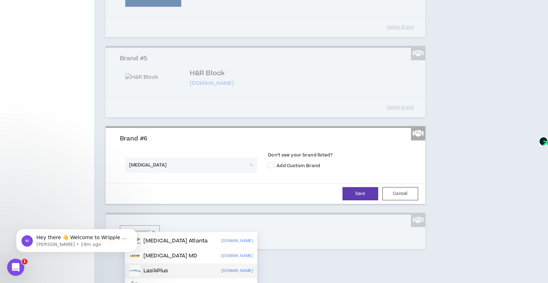
click at [171, 271] on div "LasikPlus [DOMAIN_NAME]" at bounding box center [191, 270] width 124 height 11
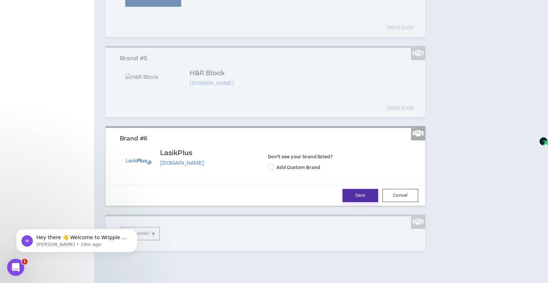
click at [363, 202] on button "Save" at bounding box center [360, 195] width 36 height 13
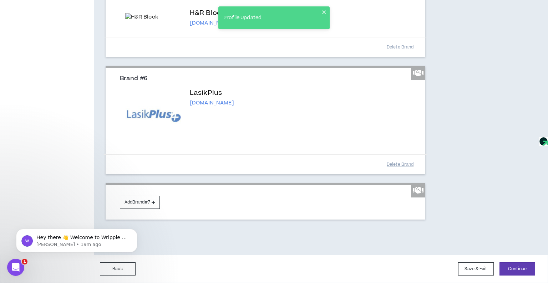
scroll to position [517, 0]
click at [154, 199] on button "Add Brand #7" at bounding box center [140, 202] width 40 height 13
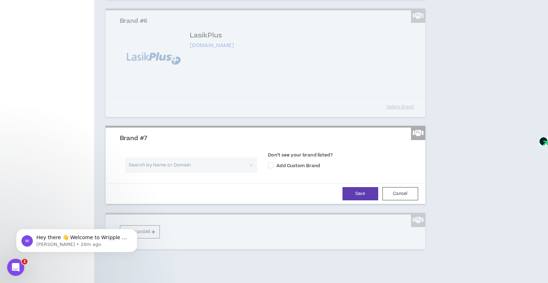
click at [186, 173] on input "search" at bounding box center [188, 165] width 119 height 15
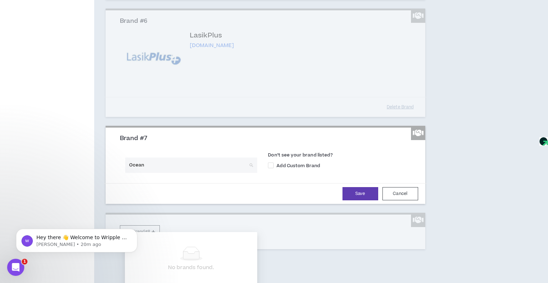
type input "Ocean S"
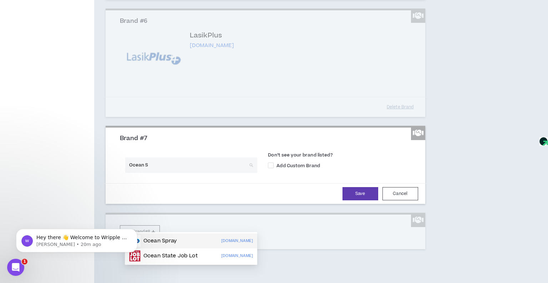
click at [184, 240] on div "Ocean Spray [DOMAIN_NAME]" at bounding box center [191, 240] width 124 height 11
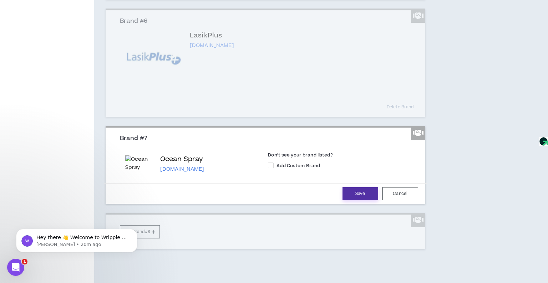
click at [350, 200] on button "Save" at bounding box center [360, 193] width 36 height 13
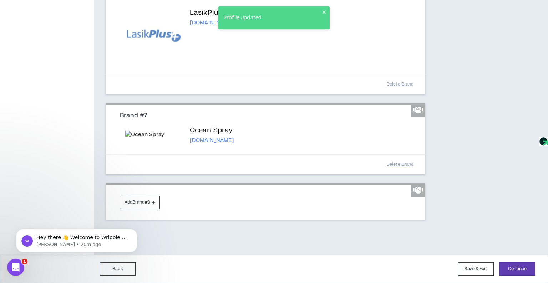
scroll to position [612, 0]
click at [142, 204] on button "Add Brand #8" at bounding box center [140, 202] width 40 height 13
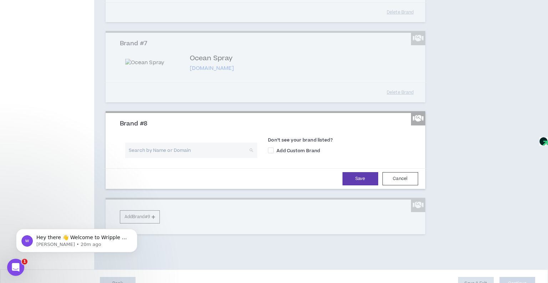
click at [157, 158] on input "search" at bounding box center [188, 150] width 119 height 15
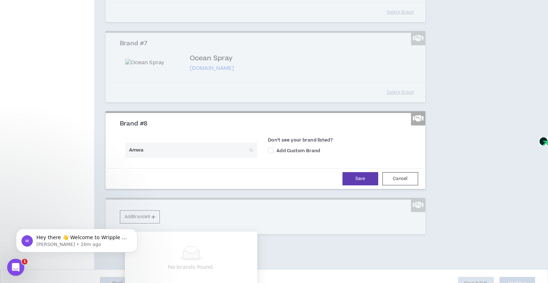
type input "Amway"
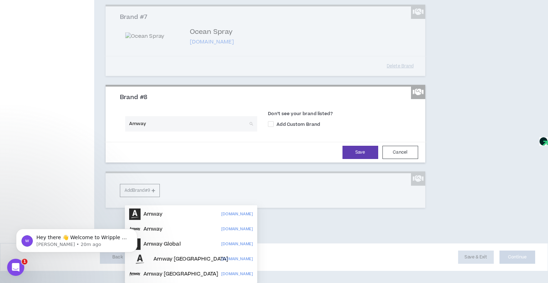
scroll to position [651, 0]
click at [176, 209] on div "Amway [DOMAIN_NAME]" at bounding box center [191, 214] width 124 height 11
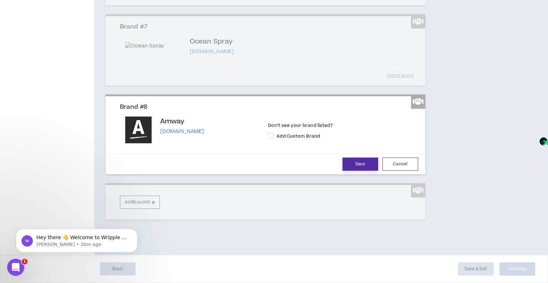
click at [355, 171] on button "Save" at bounding box center [360, 164] width 36 height 13
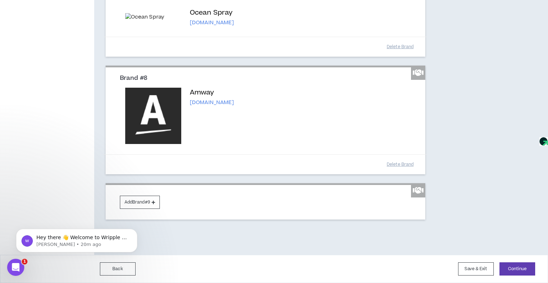
scroll to position [729, 0]
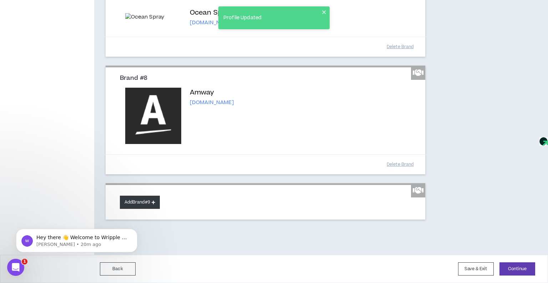
click at [150, 199] on button "Add Brand #9" at bounding box center [140, 202] width 40 height 13
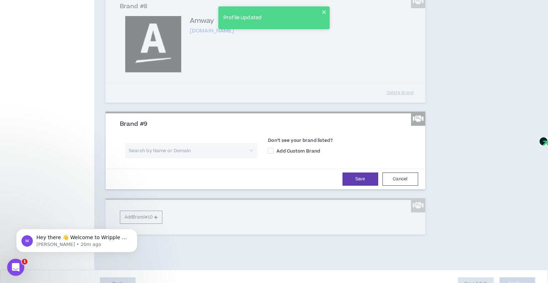
click at [157, 158] on input "search" at bounding box center [188, 150] width 119 height 15
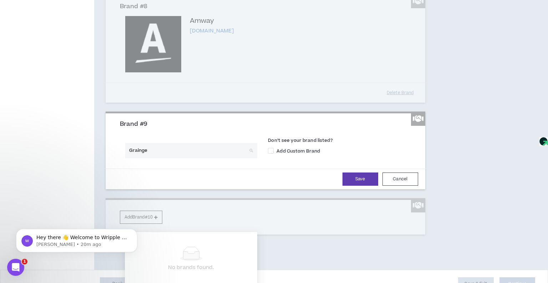
type input "Grainger"
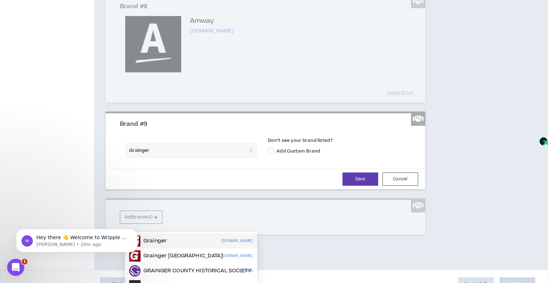
click at [165, 241] on p "Grainger" at bounding box center [154, 240] width 23 height 7
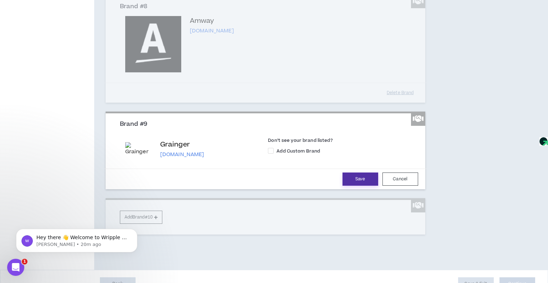
click at [352, 186] on button "Save" at bounding box center [360, 179] width 36 height 13
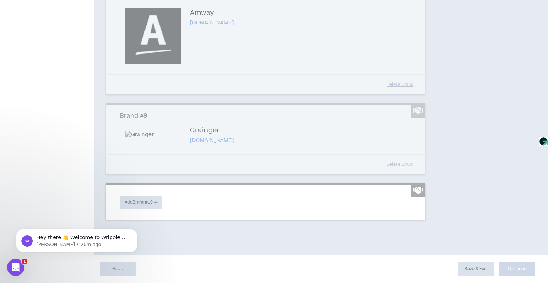
scroll to position [809, 0]
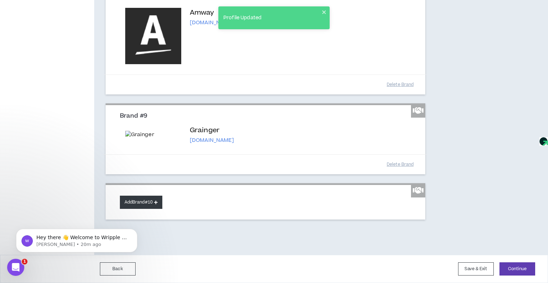
click at [162, 201] on button "Add Brand #10" at bounding box center [141, 202] width 42 height 13
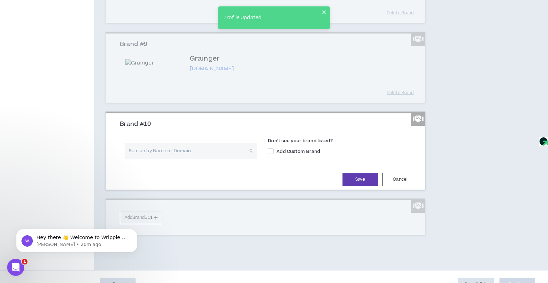
drag, startPoint x: 190, startPoint y: 226, endPoint x: 193, endPoint y: 223, distance: 3.9
click at [190, 159] on input "search" at bounding box center [188, 150] width 119 height 15
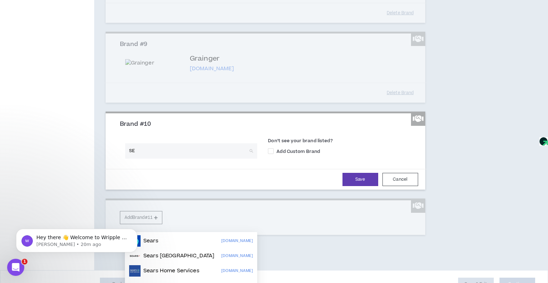
type input "S"
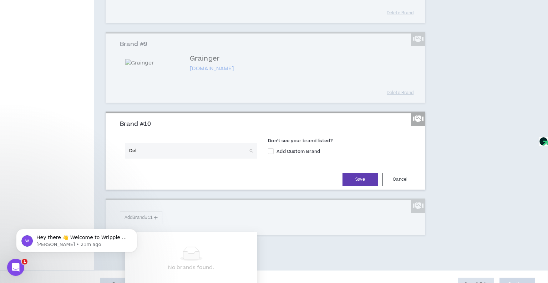
type input "Dell"
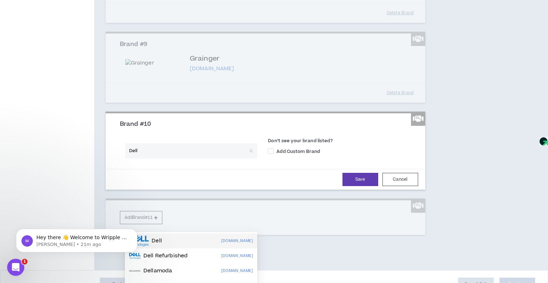
click at [184, 241] on div "Dell [DOMAIN_NAME]" at bounding box center [191, 240] width 124 height 11
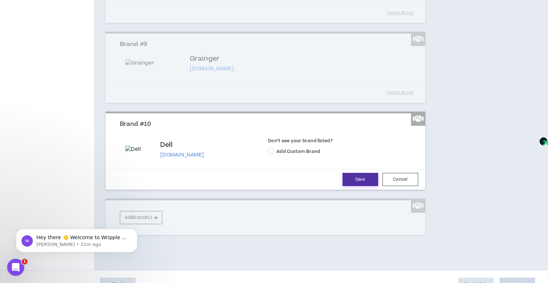
click at [357, 186] on button "Save" at bounding box center [360, 179] width 36 height 13
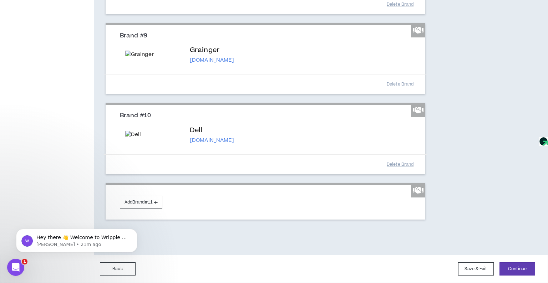
scroll to position [889, 0]
click at [159, 206] on button "Add Brand #11" at bounding box center [141, 202] width 42 height 13
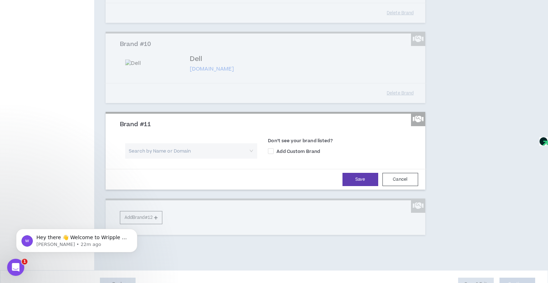
click at [171, 159] on input "search" at bounding box center [188, 150] width 119 height 15
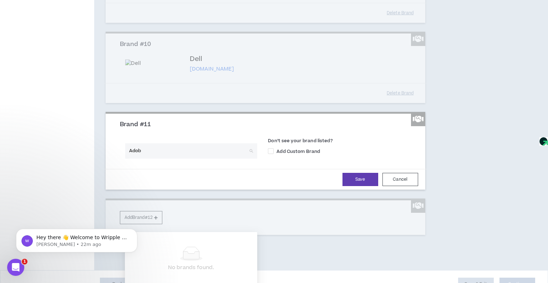
type input "Adobe"
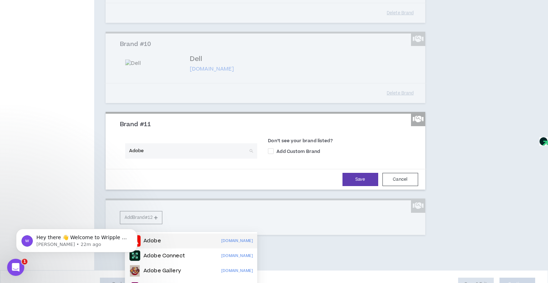
click at [181, 240] on div "Adobe [DOMAIN_NAME]" at bounding box center [191, 240] width 124 height 11
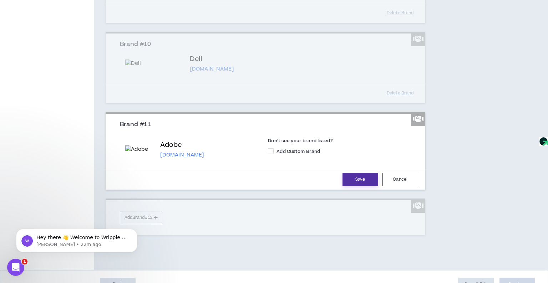
click at [354, 186] on button "Save" at bounding box center [360, 179] width 36 height 13
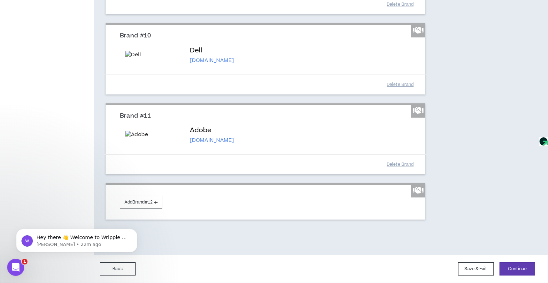
scroll to position [969, 0]
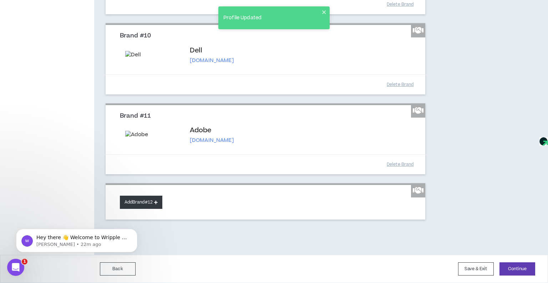
click at [161, 203] on button "Add Brand #12" at bounding box center [141, 202] width 42 height 13
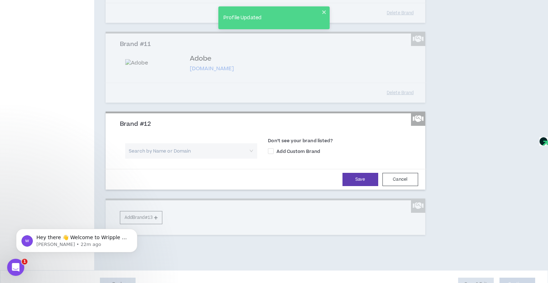
click at [164, 159] on input "search" at bounding box center [188, 150] width 119 height 15
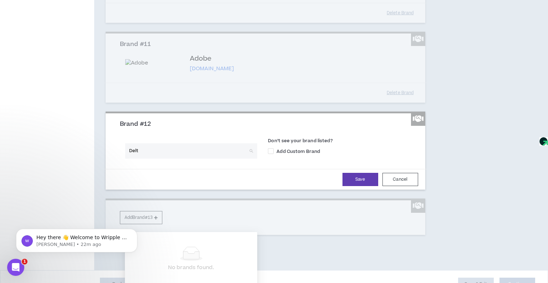
type input "Delta"
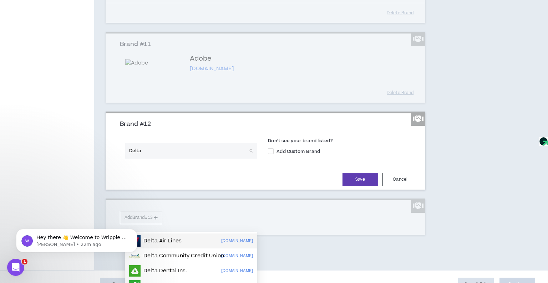
click at [179, 244] on p "Delta Air Lines" at bounding box center [162, 240] width 38 height 7
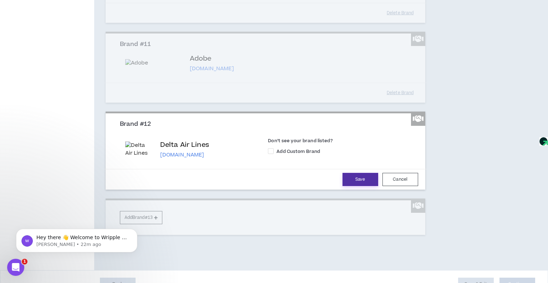
click at [353, 186] on button "Save" at bounding box center [360, 179] width 36 height 13
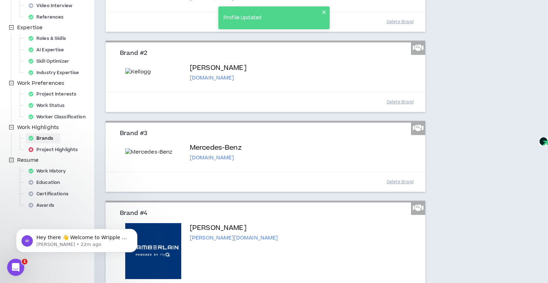
scroll to position [124, 0]
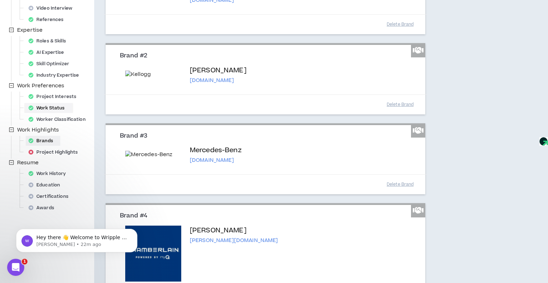
click at [64, 153] on div "Project Highlights" at bounding box center [55, 152] width 59 height 10
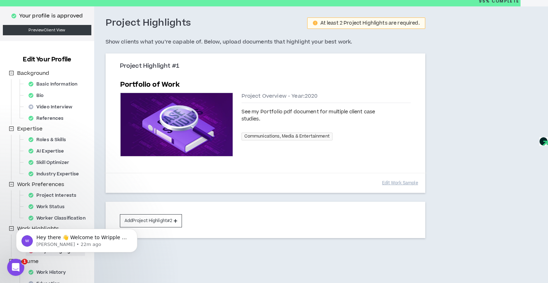
scroll to position [25, 0]
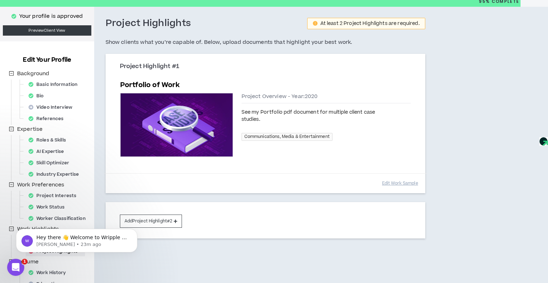
click at [306, 96] on span "Project Overview - Year: 2020" at bounding box center [279, 96] width 76 height 7
drag, startPoint x: 319, startPoint y: 96, endPoint x: 239, endPoint y: 96, distance: 80.9
click at [239, 96] on div "Preview Project Overview - Year: 2020 See my Portfolio pdf document for multipl…" at bounding box center [265, 124] width 290 height 69
click at [398, 182] on button "Edit Work Sample" at bounding box center [400, 183] width 36 height 12
select select "****"
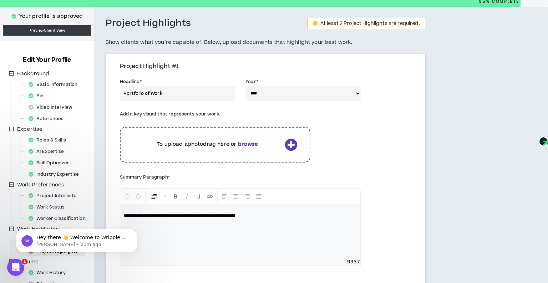
drag, startPoint x: 173, startPoint y: 93, endPoint x: 150, endPoint y: 92, distance: 22.5
click at [150, 92] on input "Portfolio of Work" at bounding box center [177, 93] width 115 height 15
type input "Portfolio of Case Studies"
click at [259, 93] on select "**** **** **** **** **** **** **** **** **** **** **** **** **** **** **** ****…" at bounding box center [302, 93] width 115 height 15
select select "****"
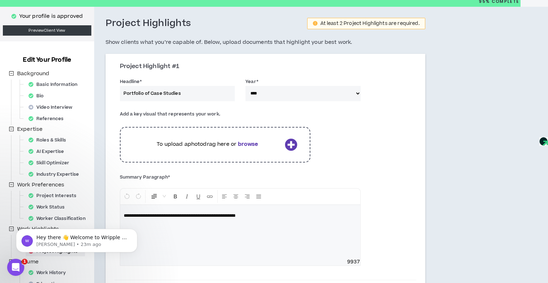
click at [245, 86] on select "**** **** **** **** **** **** **** **** **** **** **** **** **** **** **** ****…" at bounding box center [302, 93] width 115 height 15
click at [186, 215] on span "**********" at bounding box center [180, 216] width 112 height 4
click at [289, 142] on icon at bounding box center [291, 144] width 12 height 12
click at [253, 146] on b "browse" at bounding box center [248, 143] width 20 height 7
click at [135, 232] on icon "Dismiss notification" at bounding box center [135, 231] width 4 height 4
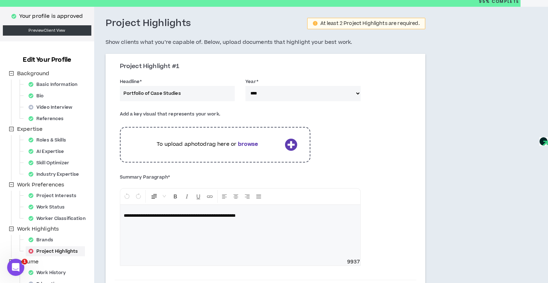
click at [285, 142] on icon at bounding box center [291, 144] width 12 height 12
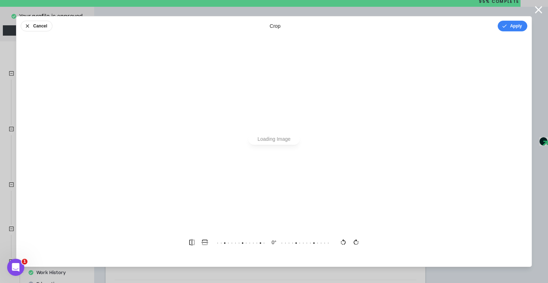
scroll to position [0, 0]
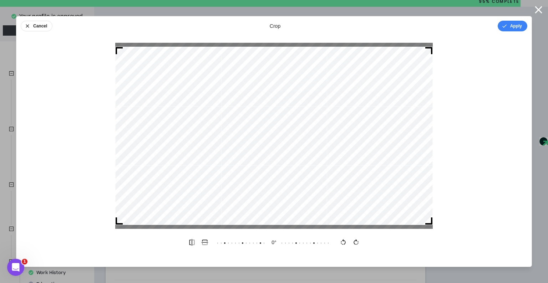
drag, startPoint x: 118, startPoint y: 48, endPoint x: 115, endPoint y: 41, distance: 7.4
click at [115, 41] on div "Cancel crop Apply 0 °" at bounding box center [274, 141] width 516 height 251
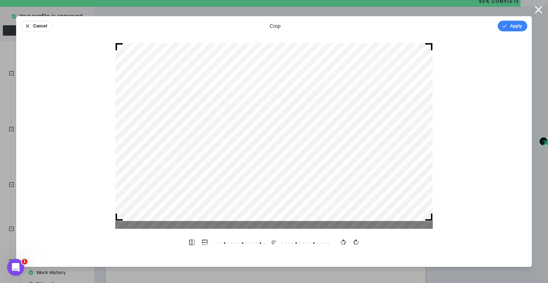
drag, startPoint x: 374, startPoint y: 87, endPoint x: 374, endPoint y: 82, distance: 4.3
click at [374, 82] on div at bounding box center [273, 132] width 317 height 178
click at [516, 29] on button "Apply" at bounding box center [512, 26] width 30 height 11
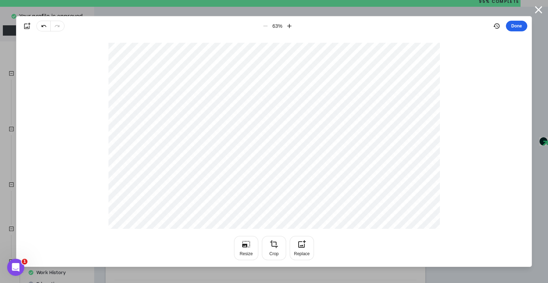
click at [516, 29] on button "Done" at bounding box center [516, 26] width 21 height 11
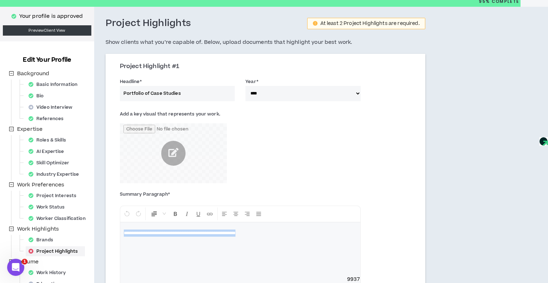
drag, startPoint x: 122, startPoint y: 232, endPoint x: 271, endPoint y: 236, distance: 149.5
click at [271, 236] on div "**********" at bounding box center [240, 248] width 240 height 53
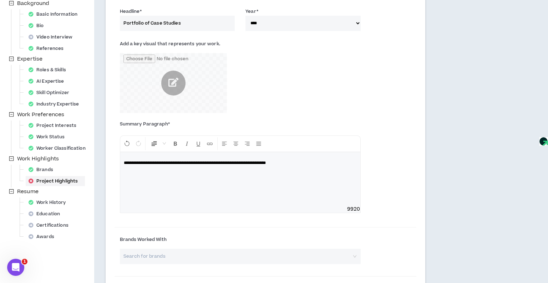
scroll to position [99, 0]
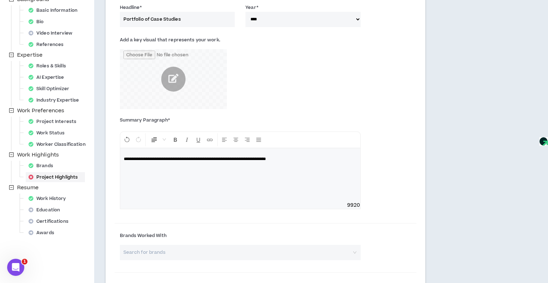
click at [192, 246] on input "search" at bounding box center [238, 252] width 228 height 15
type input "[PERSON_NAME]"
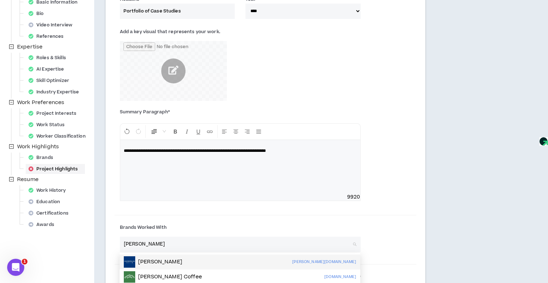
click at [192, 261] on div "[PERSON_NAME] [PERSON_NAME][DOMAIN_NAME]" at bounding box center [240, 261] width 232 height 11
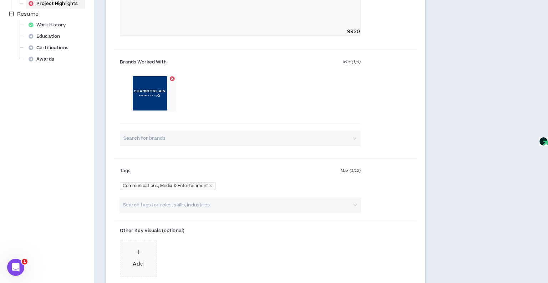
scroll to position [273, 0]
click at [210, 186] on icon "close" at bounding box center [211, 186] width 4 height 4
click at [188, 203] on input "search" at bounding box center [236, 204] width 229 height 15
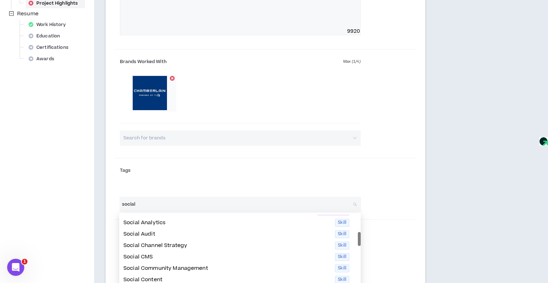
scroll to position [32, 0]
click at [185, 244] on p "Social Channel Strategy" at bounding box center [226, 246] width 207 height 8
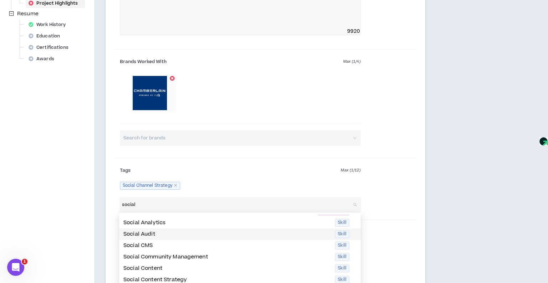
click at [174, 234] on p "Social Audit" at bounding box center [226, 234] width 207 height 8
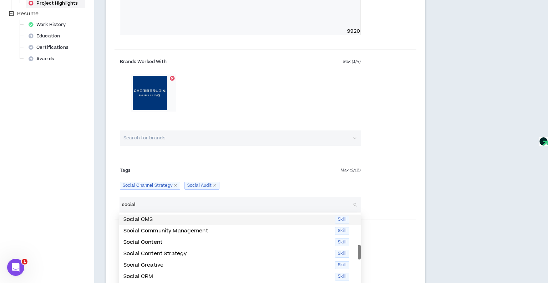
scroll to position [53, 0]
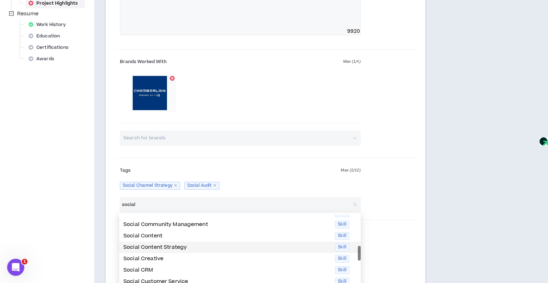
click at [178, 245] on p "Social Content Strategy" at bounding box center [226, 248] width 207 height 8
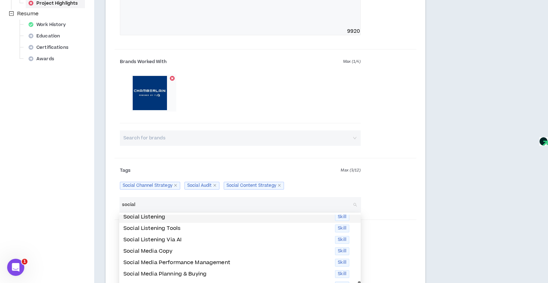
scroll to position [137, 0]
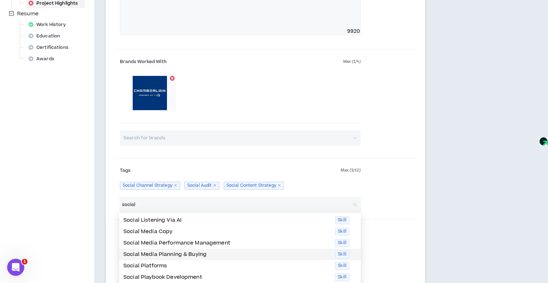
click at [177, 254] on p "Social Media Planning & Buying" at bounding box center [226, 255] width 207 height 8
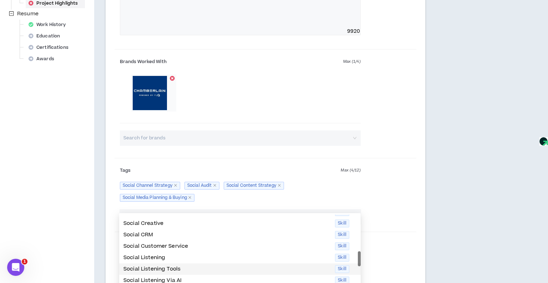
scroll to position [0, 0]
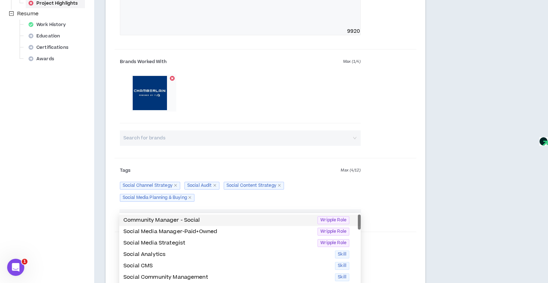
type input "social"
click at [214, 198] on div "Communications, Media & Entertainment Social Channel Strategy Social Audit Soci…" at bounding box center [240, 192] width 241 height 24
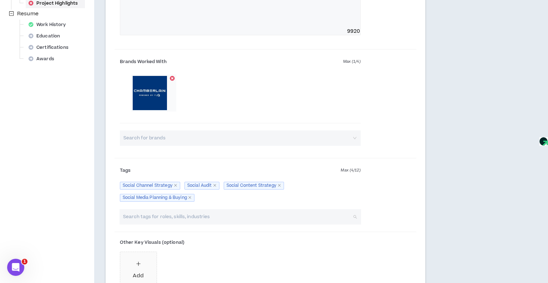
click at [200, 211] on input "search" at bounding box center [236, 216] width 229 height 15
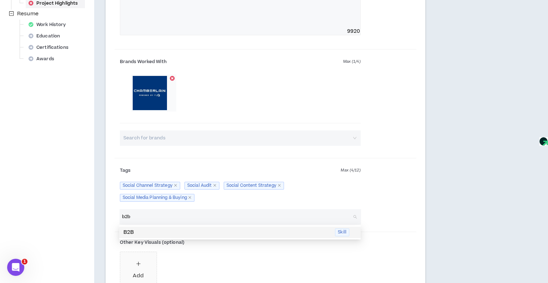
click at [188, 235] on p "B2B" at bounding box center [226, 233] width 207 height 8
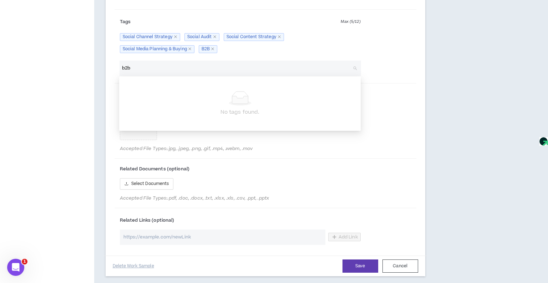
scroll to position [428, 0]
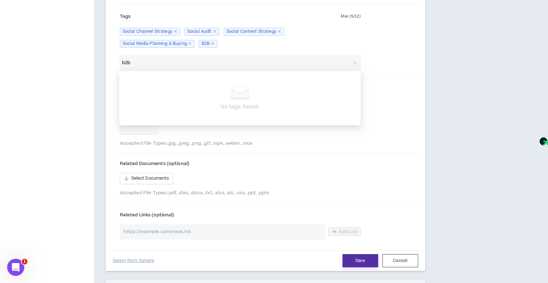
type input "b2b"
drag, startPoint x: 362, startPoint y: 256, endPoint x: 341, endPoint y: 244, distance: 24.6
click at [362, 256] on button "Save" at bounding box center [360, 260] width 36 height 13
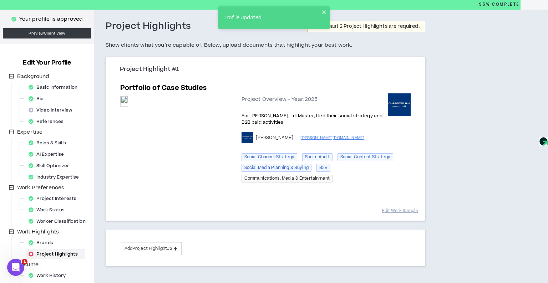
scroll to position [22, 0]
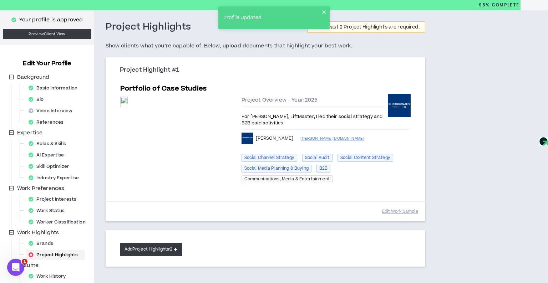
click at [174, 244] on button "Add Project Highlight #2" at bounding box center [151, 249] width 62 height 13
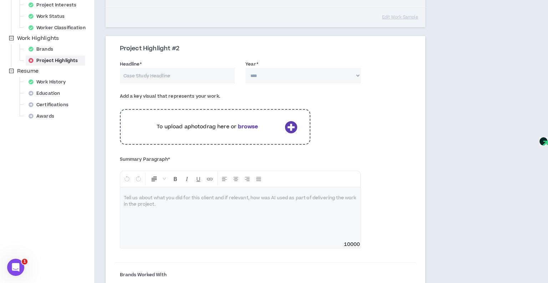
scroll to position [214, 0]
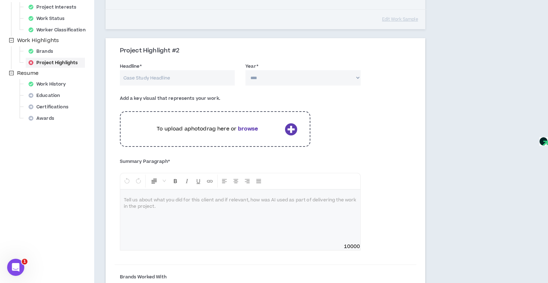
click at [172, 75] on input "Headline *" at bounding box center [177, 77] width 115 height 15
type input "Grainger Web Development"
click at [297, 77] on select "**** **** **** **** **** **** **** **** **** **** **** **** **** **** **** ****…" at bounding box center [302, 77] width 115 height 15
select select "****"
click at [245, 70] on select "**** **** **** **** **** **** **** **** **** **** **** **** **** **** **** ****…" at bounding box center [302, 77] width 115 height 15
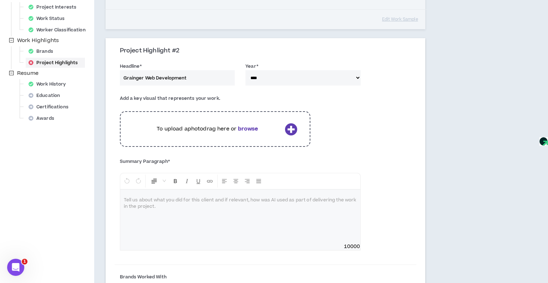
click at [288, 127] on icon at bounding box center [291, 129] width 12 height 12
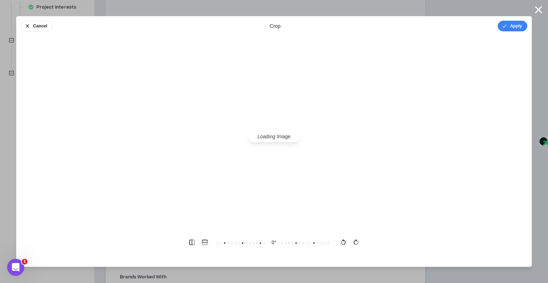
scroll to position [0, 0]
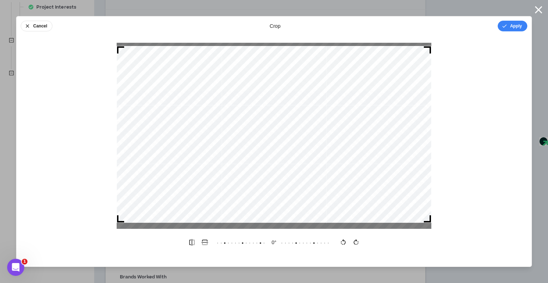
click at [316, 110] on div at bounding box center [274, 134] width 314 height 177
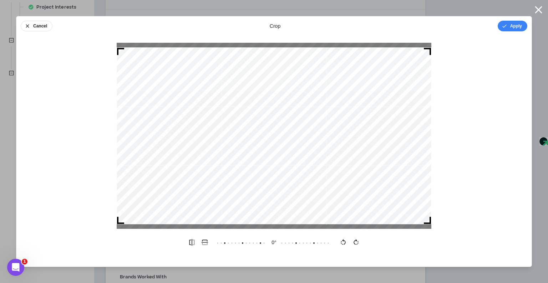
drag, startPoint x: 311, startPoint y: 115, endPoint x: 318, endPoint y: 115, distance: 6.8
click at [311, 117] on div at bounding box center [274, 135] width 314 height 177
click at [512, 29] on button "Apply" at bounding box center [512, 26] width 30 height 11
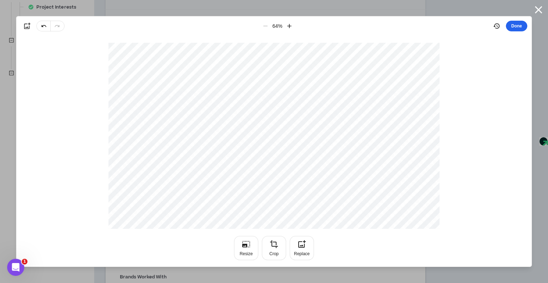
click at [513, 29] on button "Done" at bounding box center [516, 26] width 21 height 11
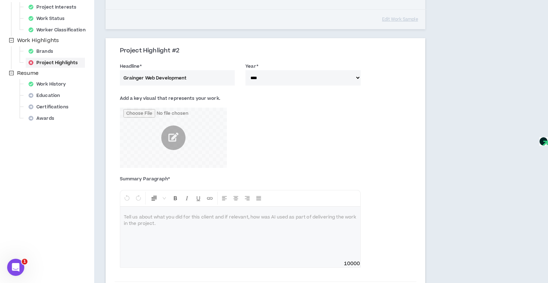
click at [180, 221] on div at bounding box center [240, 233] width 240 height 53
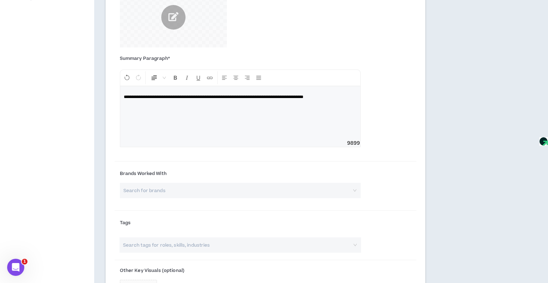
scroll to position [337, 0]
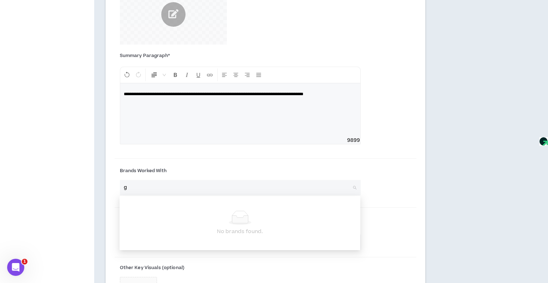
click at [187, 189] on input "g" at bounding box center [238, 187] width 228 height 15
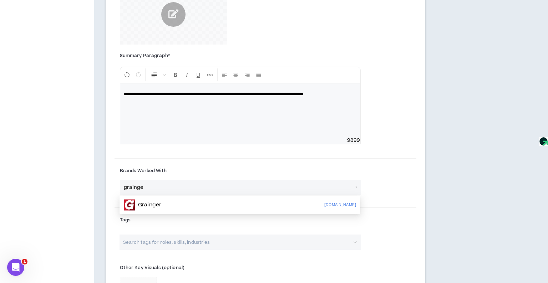
type input "grainger"
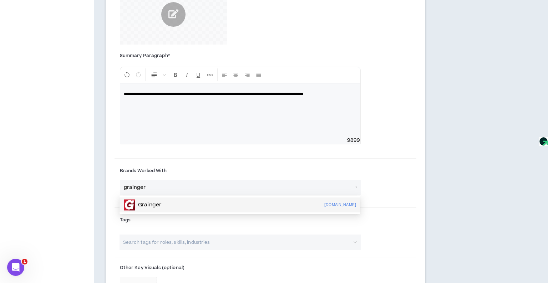
click at [188, 198] on div "Grainger [DOMAIN_NAME]" at bounding box center [239, 205] width 241 height 15
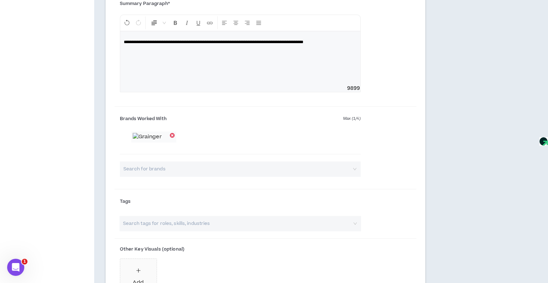
scroll to position [399, 0]
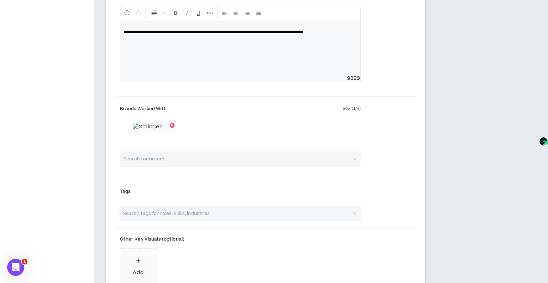
click at [154, 212] on input "search" at bounding box center [236, 213] width 229 height 15
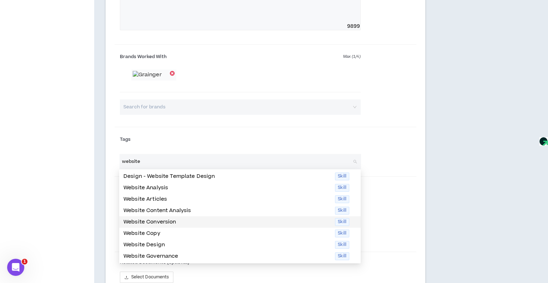
scroll to position [446, 0]
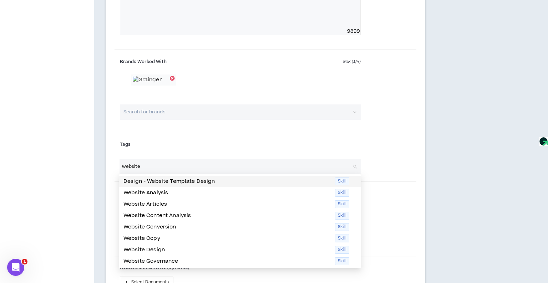
click at [182, 183] on p "Design - Website Template Design" at bounding box center [226, 182] width 207 height 8
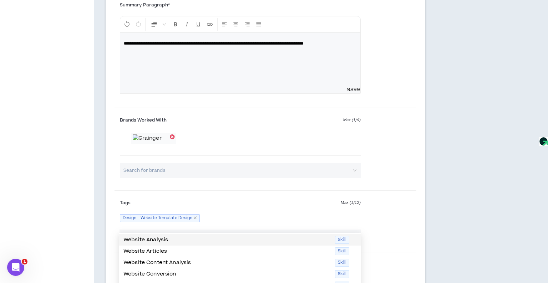
type input "website"
click at [221, 182] on div "Brands Worked With Max ( 1 / 4 ) Search for brands" at bounding box center [239, 148] width 251 height 71
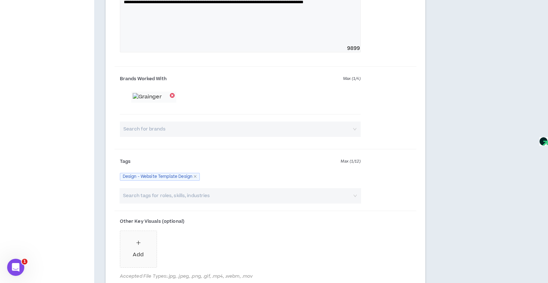
scroll to position [444, 0]
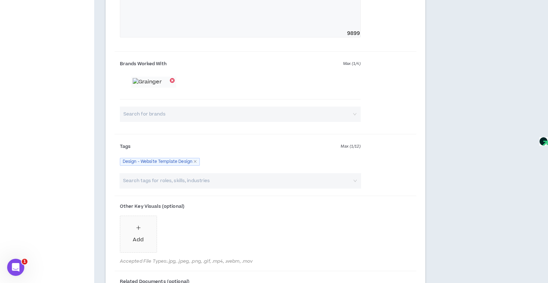
click at [214, 180] on input "search" at bounding box center [236, 180] width 229 height 15
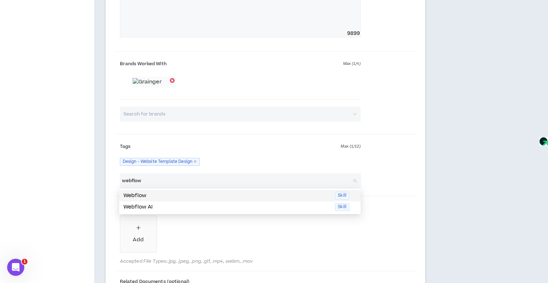
click at [205, 195] on p "Webflow" at bounding box center [226, 196] width 207 height 8
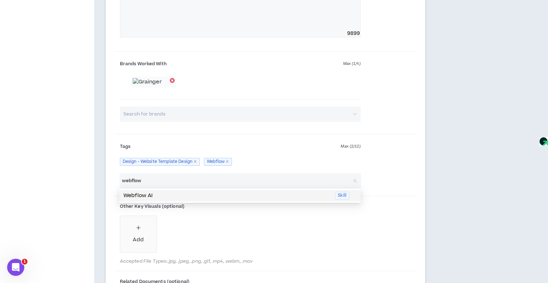
drag, startPoint x: 146, startPoint y: 180, endPoint x: 112, endPoint y: 179, distance: 33.5
click at [112, 179] on div "**********" at bounding box center [265, 99] width 319 height 579
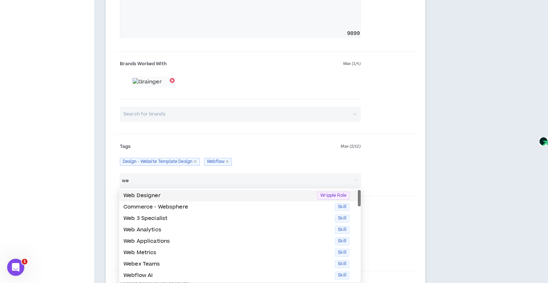
type input "w"
drag, startPoint x: 281, startPoint y: 198, endPoint x: 282, endPoint y: 193, distance: 4.8
click at [281, 198] on p "Web Designer" at bounding box center [218, 196] width 190 height 8
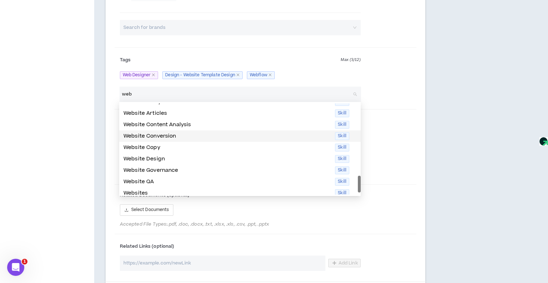
scroll to position [103, 0]
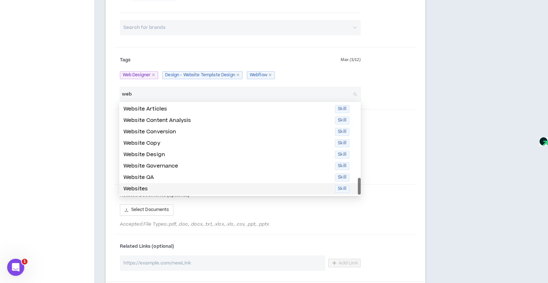
click at [128, 187] on p "Websites" at bounding box center [226, 189] width 207 height 8
type input "web"
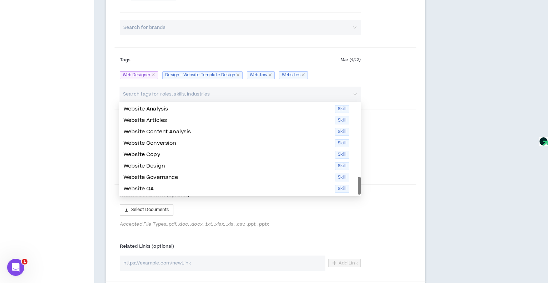
click at [378, 117] on div "Other Key Visuals (optional) Add Accepted File Types: .jpg, .jpeg, .png, .gif, …" at bounding box center [265, 147] width 302 height 71
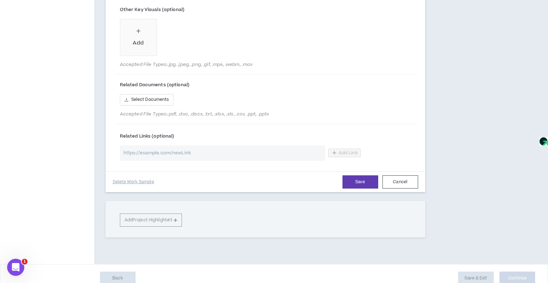
scroll to position [648, 0]
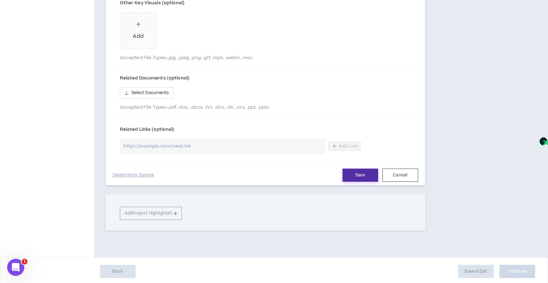
click at [364, 171] on button "Save" at bounding box center [360, 175] width 36 height 13
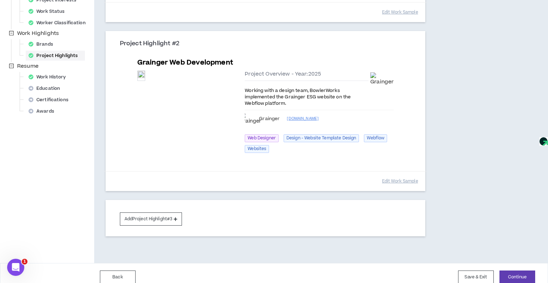
scroll to position [194, 0]
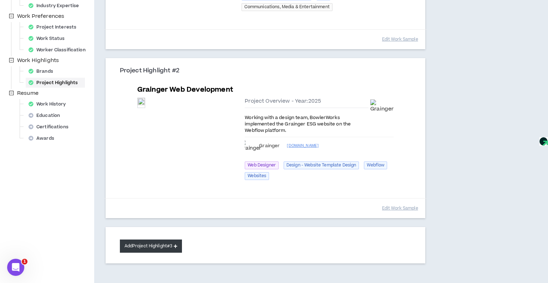
click at [163, 240] on button "Add Project Highlight #3" at bounding box center [151, 246] width 62 height 13
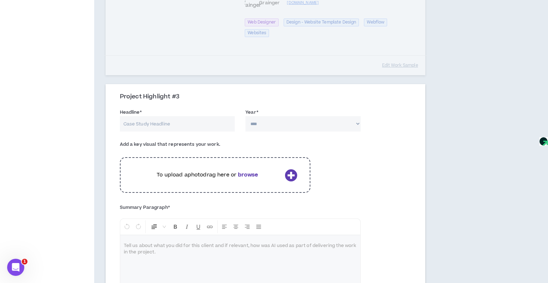
scroll to position [346, 0]
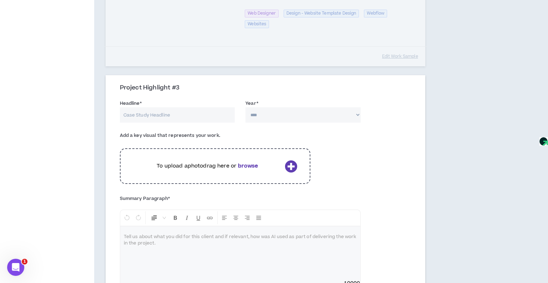
click at [214, 109] on input "Headline *" at bounding box center [177, 114] width 115 height 15
type input "Five Star / [PERSON_NAME] Influencer Marketing"
click at [342, 107] on select "**** **** **** **** **** **** **** **** **** **** **** **** **** **** **** ****…" at bounding box center [302, 114] width 115 height 15
click at [245, 107] on select "**** **** **** **** **** **** **** **** **** **** **** **** **** **** **** ****…" at bounding box center [302, 114] width 115 height 15
click at [286, 161] on icon at bounding box center [291, 166] width 12 height 12
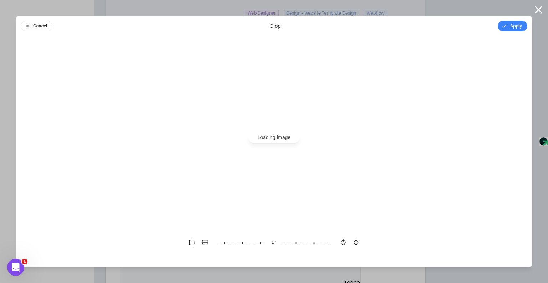
scroll to position [0, 0]
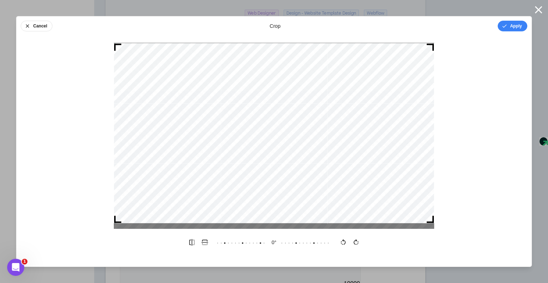
click at [321, 192] on div at bounding box center [274, 133] width 320 height 180
click at [508, 28] on button "Apply" at bounding box center [512, 26] width 30 height 11
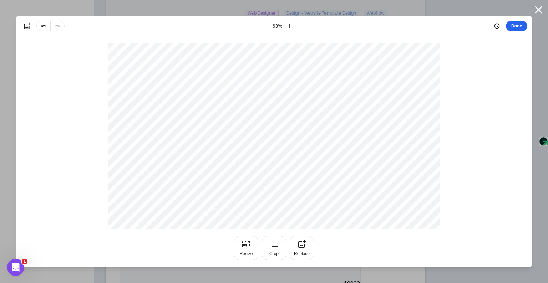
click at [512, 29] on button "Done" at bounding box center [516, 26] width 21 height 11
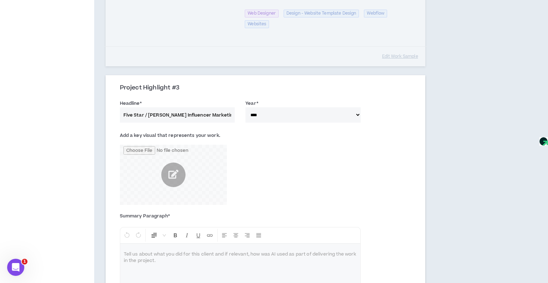
click at [272, 107] on select "**** **** **** **** **** **** **** **** **** **** **** **** **** **** **** ****…" at bounding box center [302, 114] width 115 height 15
select select "****"
click at [245, 107] on select "**** **** **** **** **** **** **** **** **** **** **** **** **** **** **** ****…" at bounding box center [302, 114] width 115 height 15
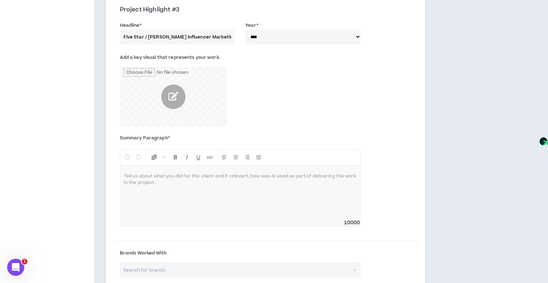
scroll to position [428, 0]
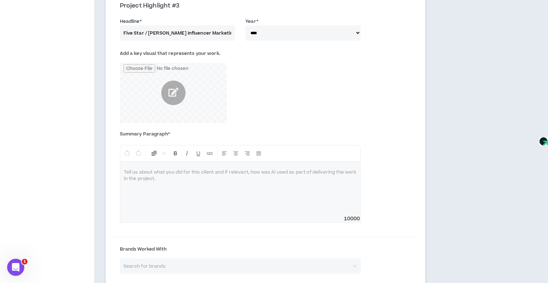
click at [127, 169] on p at bounding box center [240, 172] width 233 height 7
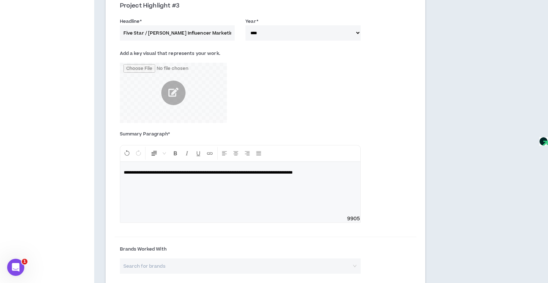
drag, startPoint x: 296, startPoint y: 164, endPoint x: 298, endPoint y: 168, distance: 4.6
click at [292, 170] on span "**********" at bounding box center [208, 172] width 169 height 4
click at [183, 173] on p "**********" at bounding box center [240, 172] width 233 height 7
drag, startPoint x: 252, startPoint y: 166, endPoint x: 279, endPoint y: 167, distance: 26.8
click at [279, 170] on span "**********" at bounding box center [224, 172] width 201 height 4
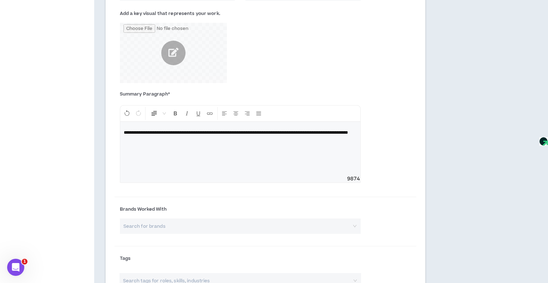
scroll to position [480, 0]
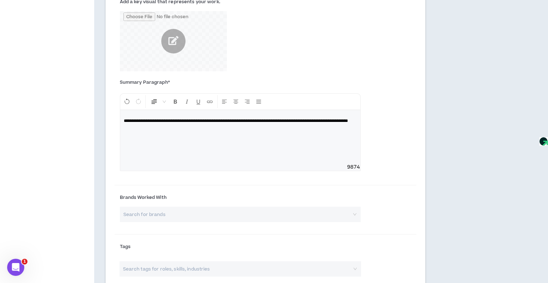
click at [223, 207] on input "search" at bounding box center [238, 214] width 228 height 15
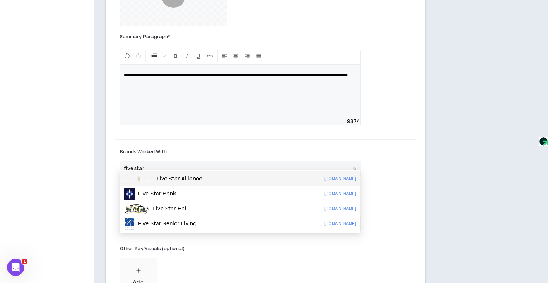
scroll to position [526, 0]
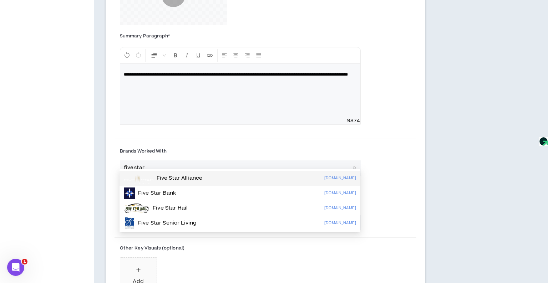
drag, startPoint x: 162, startPoint y: 158, endPoint x: 132, endPoint y: 158, distance: 30.7
click at [131, 160] on input "five star" at bounding box center [238, 167] width 228 height 15
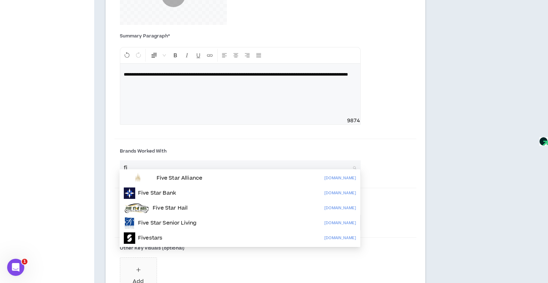
type input "f"
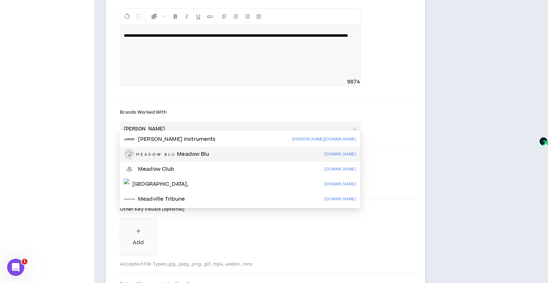
scroll to position [593, 0]
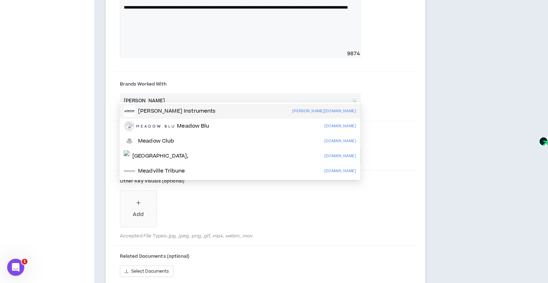
drag, startPoint x: 144, startPoint y: 92, endPoint x: 120, endPoint y: 91, distance: 24.3
click at [120, 93] on div "[PERSON_NAME] Search for brands" at bounding box center [240, 100] width 241 height 15
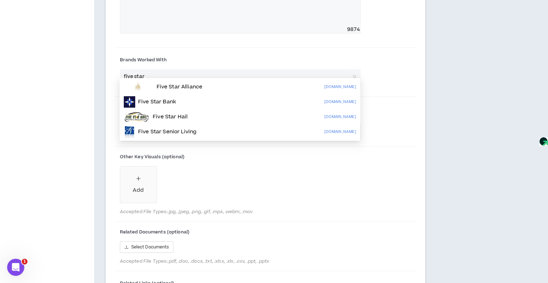
scroll to position [611, 0]
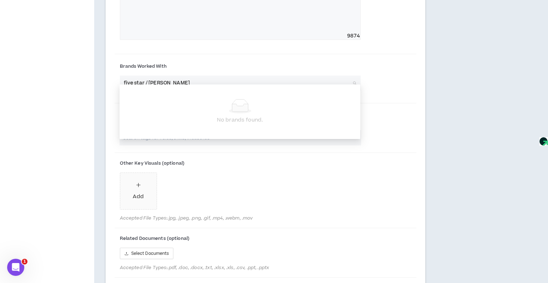
type input "five star / [PERSON_NAME]"
type input "V"
type input "[PERSON_NAME]"
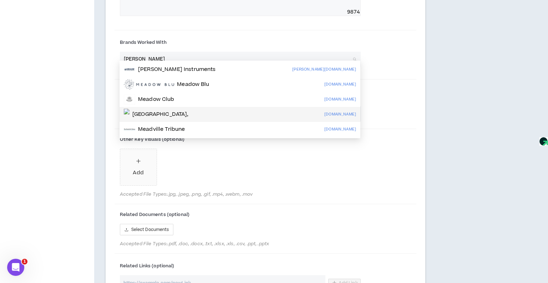
scroll to position [636, 0]
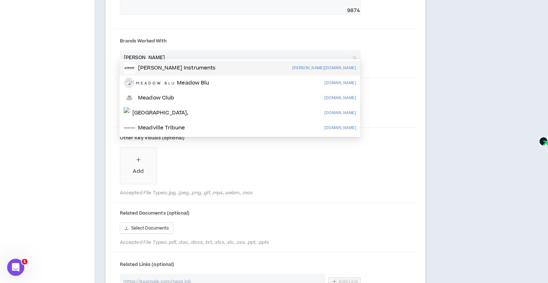
click at [141, 53] on input "[PERSON_NAME]" at bounding box center [238, 57] width 228 height 15
drag, startPoint x: 142, startPoint y: 51, endPoint x: 117, endPoint y: 50, distance: 25.0
click at [116, 49] on div "Brands Worked With [PERSON_NAME] Search for brands" at bounding box center [239, 50] width 251 height 30
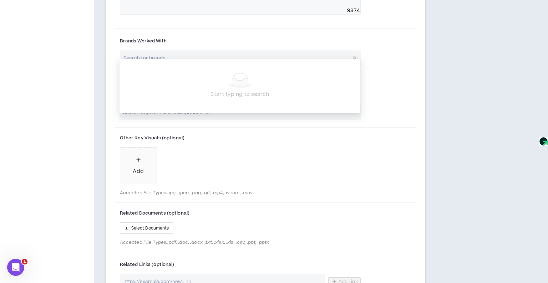
drag, startPoint x: 118, startPoint y: 106, endPoint x: 113, endPoint y: 106, distance: 5.4
click at [118, 106] on div "Search tags for roles, skills, industries" at bounding box center [239, 112] width 251 height 15
click at [111, 107] on div "**********" at bounding box center [265, 54] width 319 height 534
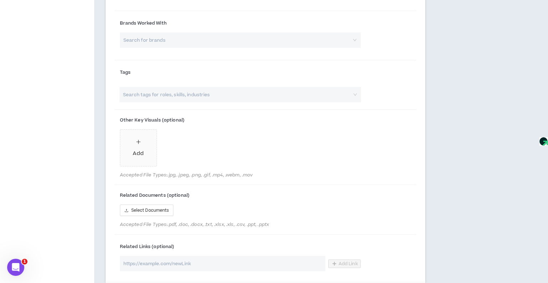
scroll to position [649, 0]
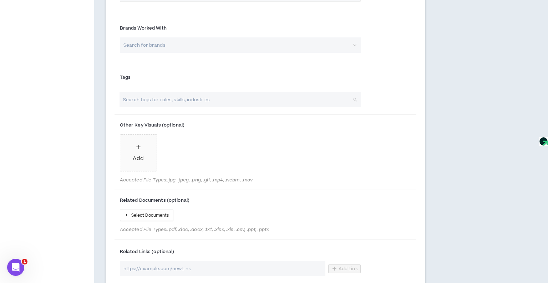
click at [157, 92] on input "search" at bounding box center [236, 99] width 229 height 15
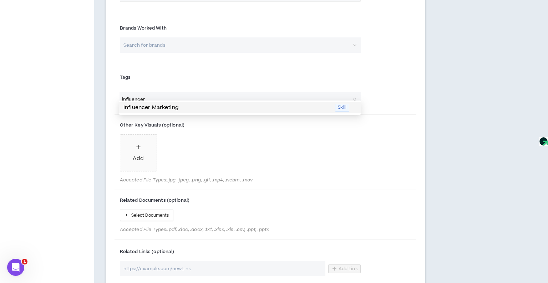
click at [164, 105] on p "Influencer Marketing" at bounding box center [226, 108] width 207 height 8
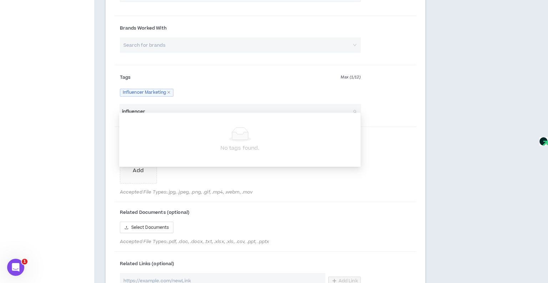
drag, startPoint x: 164, startPoint y: 103, endPoint x: 107, endPoint y: 102, distance: 57.0
click at [106, 102] on div "**********" at bounding box center [265, 47] width 319 height 546
type input "b"
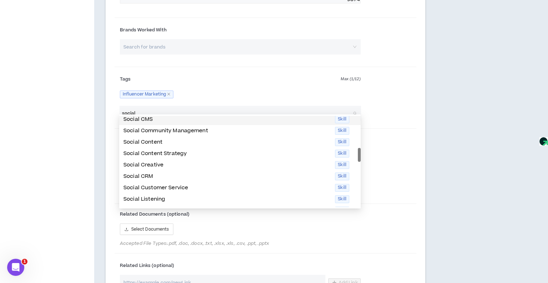
scroll to position [61, 0]
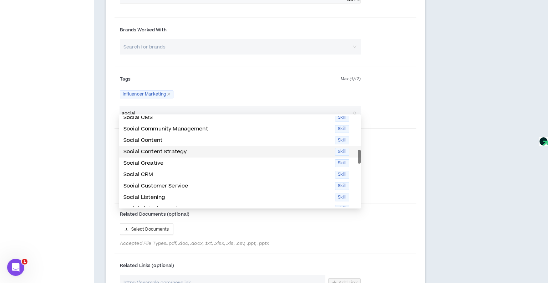
click at [180, 154] on p "Social Content Strategy" at bounding box center [226, 152] width 207 height 8
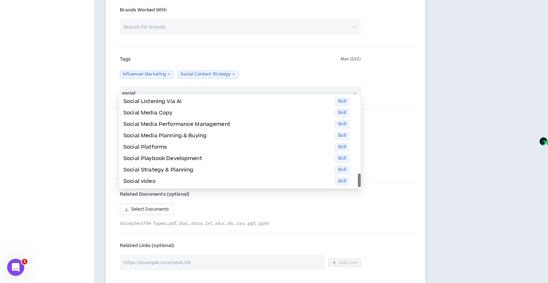
scroll to position [668, 0]
click at [159, 148] on p "Social Platforms" at bounding box center [226, 147] width 207 height 8
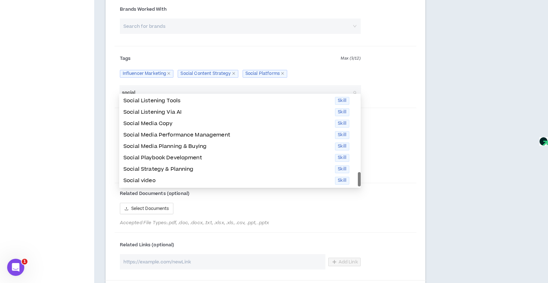
scroll to position [137, 0]
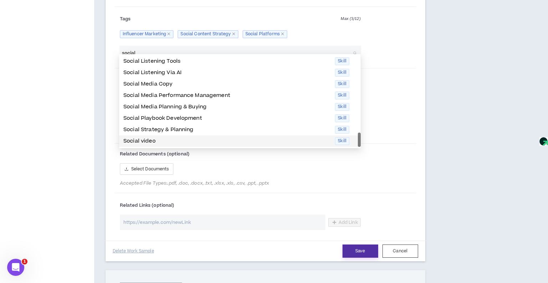
type input "social"
click at [363, 245] on button "Save" at bounding box center [360, 251] width 36 height 13
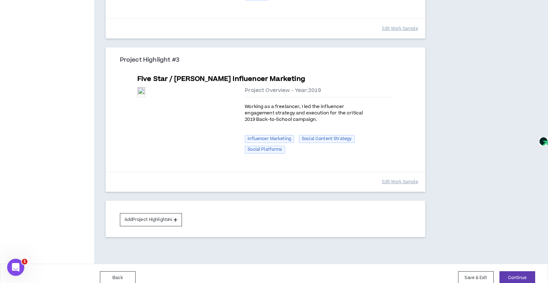
scroll to position [369, 0]
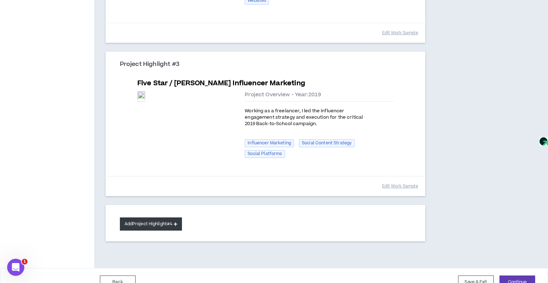
click at [148, 217] on button "Add Project Highlight #4" at bounding box center [151, 223] width 62 height 13
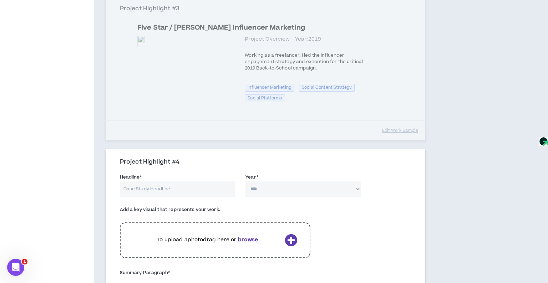
scroll to position [431, 0]
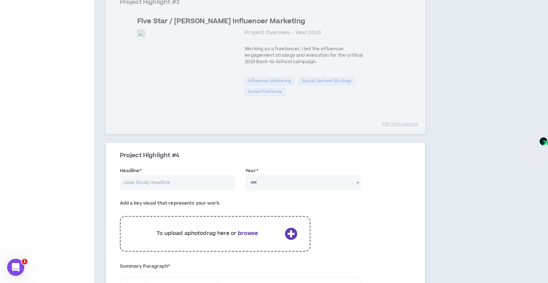
click at [169, 175] on input "Headline *" at bounding box center [177, 182] width 115 height 15
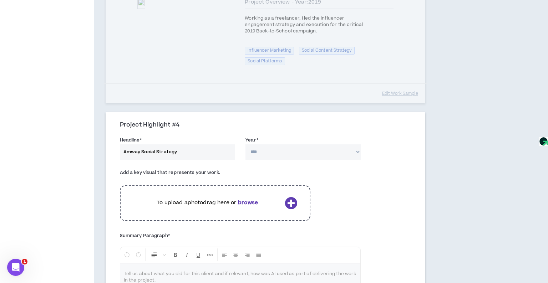
scroll to position [469, 0]
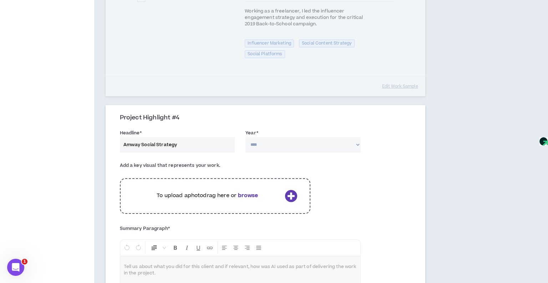
type input "Amway Social Strategy"
click at [281, 137] on select "**** **** **** **** **** **** **** **** **** **** **** **** **** **** **** ****…" at bounding box center [302, 144] width 115 height 15
select select "****"
click at [245, 137] on select "**** **** **** **** **** **** **** **** **** **** **** **** **** **** **** ****…" at bounding box center [302, 144] width 115 height 15
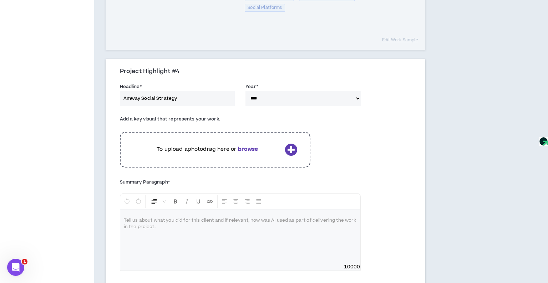
scroll to position [516, 0]
click at [257, 145] on b "browse" at bounding box center [248, 148] width 20 height 7
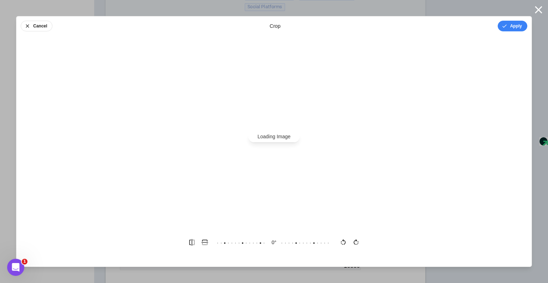
scroll to position [0, 0]
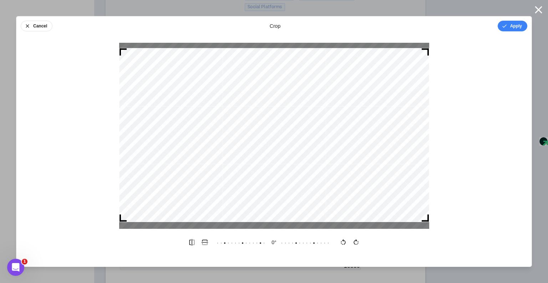
drag, startPoint x: 304, startPoint y: 147, endPoint x: 297, endPoint y: 149, distance: 6.9
click at [303, 146] on div at bounding box center [274, 135] width 310 height 174
click at [513, 25] on button "Apply" at bounding box center [512, 26] width 30 height 11
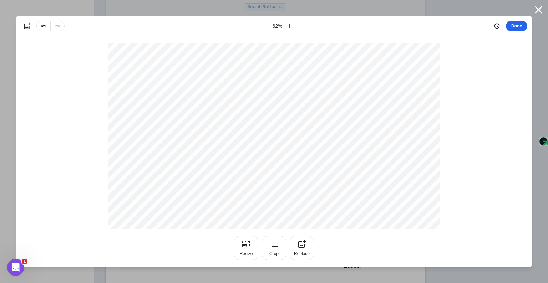
click at [521, 27] on button "Done" at bounding box center [516, 26] width 21 height 11
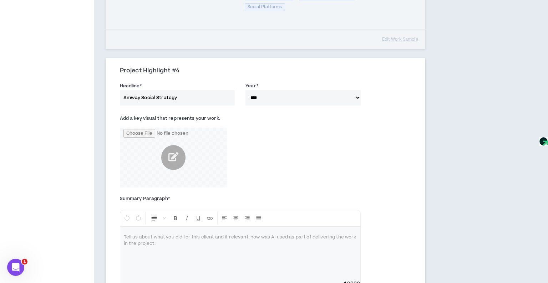
click at [159, 228] on div at bounding box center [240, 253] width 240 height 53
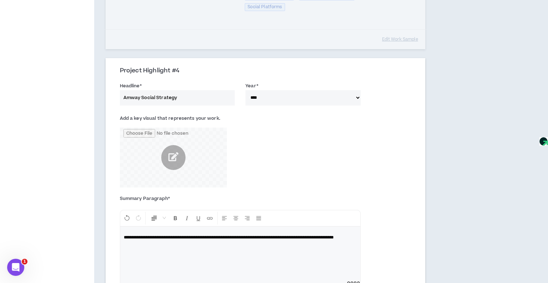
click at [351, 234] on p "**********" at bounding box center [240, 237] width 233 height 7
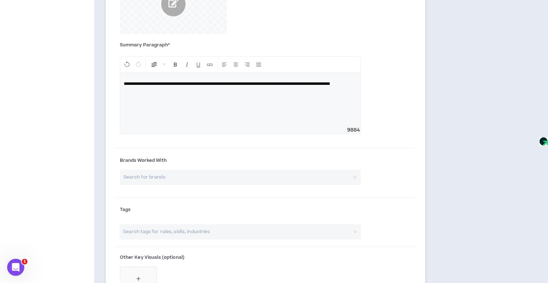
scroll to position [671, 0]
click at [190, 169] on input "search" at bounding box center [238, 176] width 228 height 15
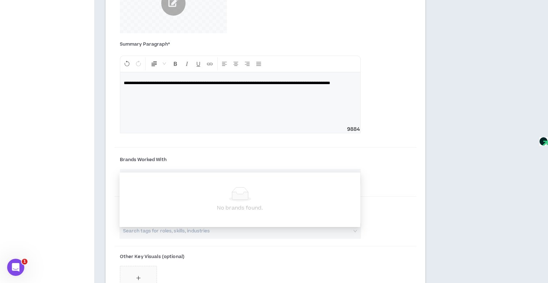
type input "amway"
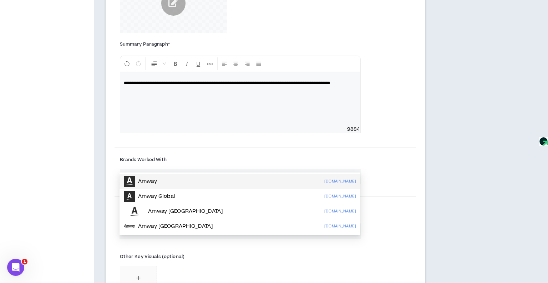
click at [183, 178] on div "Amway [DOMAIN_NAME]" at bounding box center [240, 181] width 232 height 11
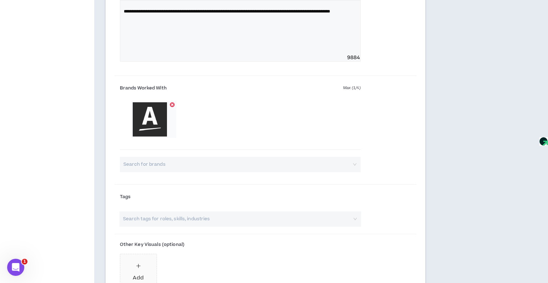
scroll to position [748, 0]
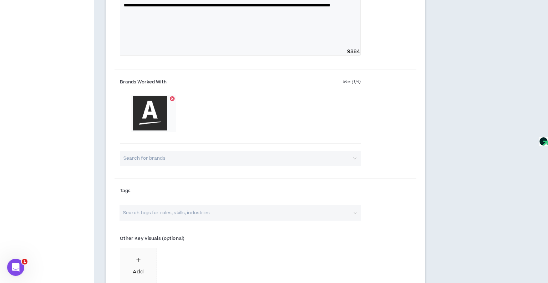
click at [143, 205] on input "search" at bounding box center [236, 212] width 229 height 15
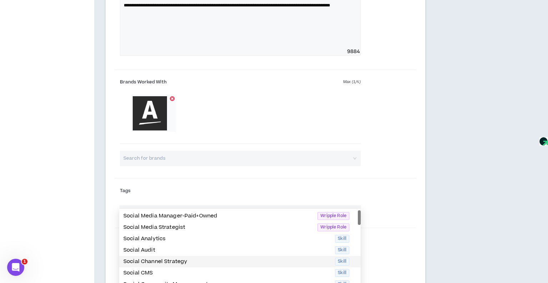
click at [163, 262] on p "Social Channel Strategy" at bounding box center [226, 262] width 207 height 8
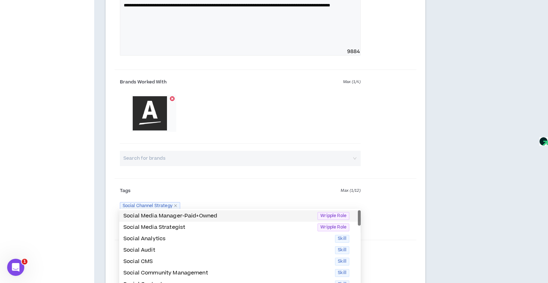
click at [171, 217] on input "social" at bounding box center [236, 224] width 229 height 15
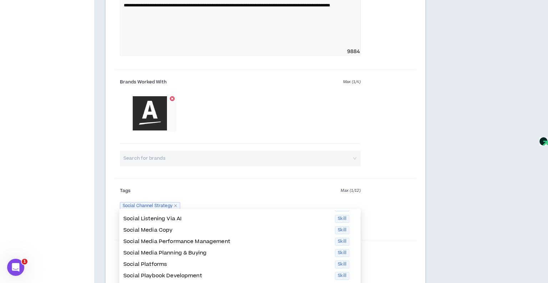
scroll to position [148, 0]
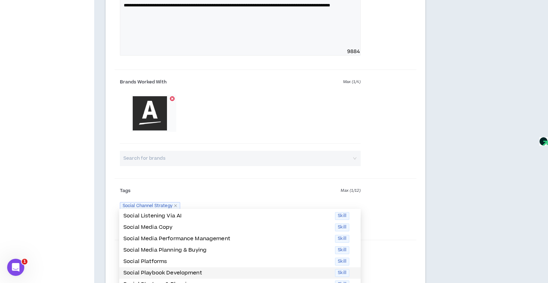
click at [166, 272] on p "Social Playbook Development" at bounding box center [226, 273] width 207 height 8
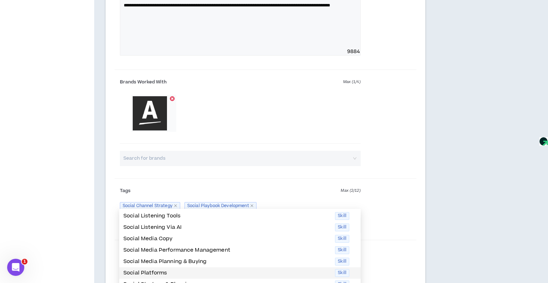
click at [161, 268] on div "Social Platforms Skill" at bounding box center [239, 272] width 241 height 11
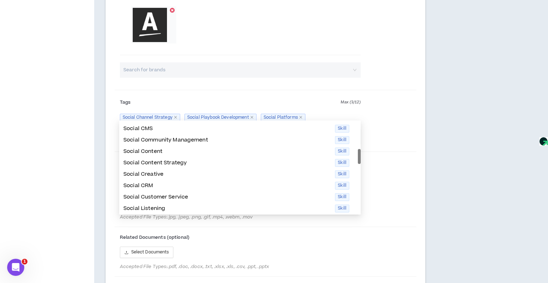
scroll to position [0, 0]
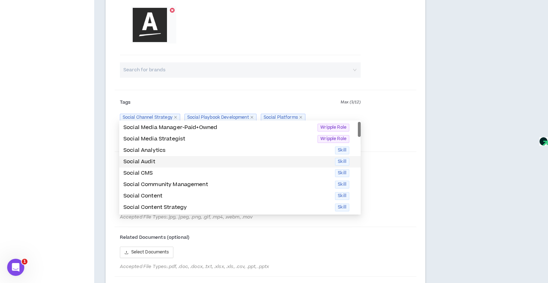
click at [167, 164] on p "Social Audit" at bounding box center [226, 162] width 207 height 8
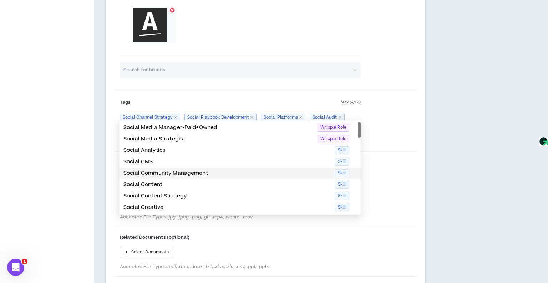
type input "social"
click at [412, 164] on div "Other Key Visuals (optional) Add Accepted File Types: .jpg, .jpeg, .png, .gif, …" at bounding box center [265, 190] width 302 height 71
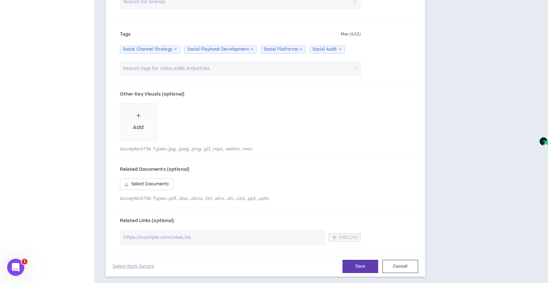
scroll to position [906, 0]
click at [367, 259] on button "Save" at bounding box center [360, 265] width 36 height 13
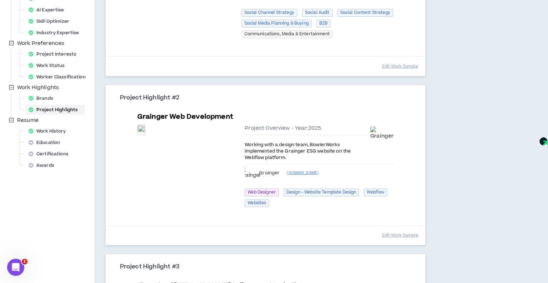
scroll to position [165, 0]
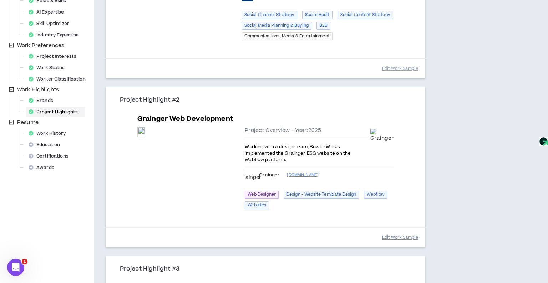
click at [395, 231] on button "Edit Work Sample" at bounding box center [400, 237] width 36 height 12
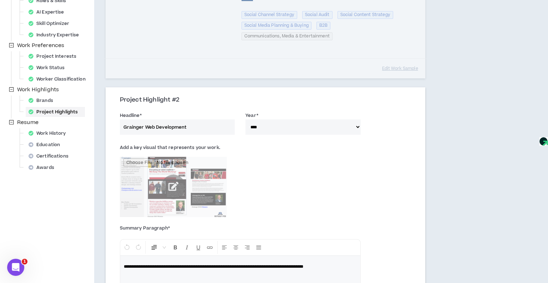
click at [288, 128] on select "**** **** **** **** **** **** **** **** **** **** **** **** **** **** **** ****…" at bounding box center [302, 126] width 115 height 15
select select "****"
click at [245, 119] on select "**** **** **** **** **** **** **** **** **** **** **** **** **** **** **** ****…" at bounding box center [302, 126] width 115 height 15
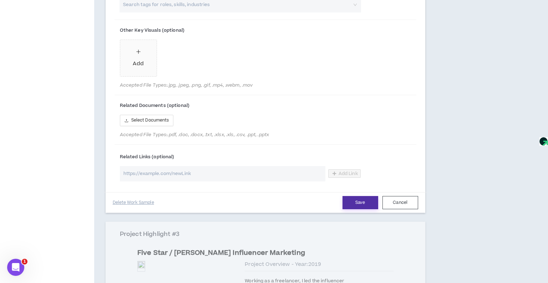
drag, startPoint x: 354, startPoint y: 202, endPoint x: 312, endPoint y: 189, distance: 44.4
click at [354, 202] on button "Save" at bounding box center [360, 202] width 36 height 13
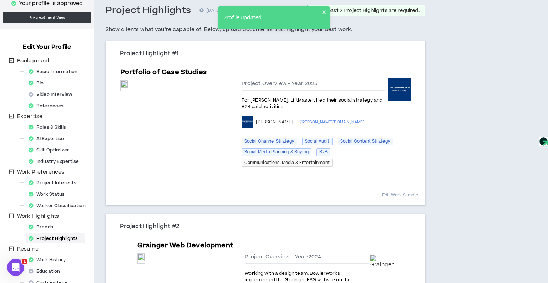
scroll to position [0, 0]
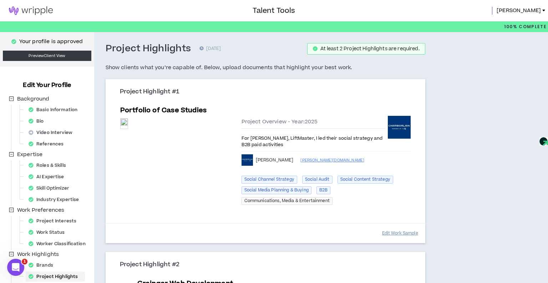
click at [404, 232] on button "Edit Work Sample" at bounding box center [400, 233] width 36 height 12
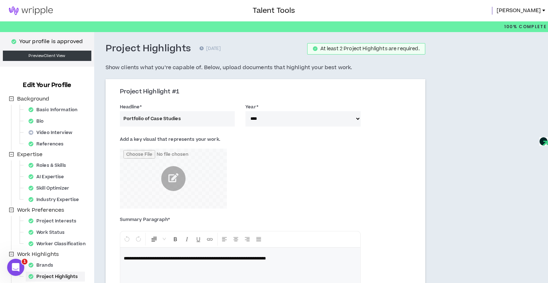
click at [262, 118] on select "**** **** **** **** **** **** **** **** **** **** **** **** **** **** **** ****…" at bounding box center [302, 118] width 115 height 15
select select "****"
click at [245, 111] on select "**** **** **** **** **** **** **** **** **** **** **** **** **** **** **** ****…" at bounding box center [302, 118] width 115 height 15
drag, startPoint x: 185, startPoint y: 120, endPoint x: 192, endPoint y: 120, distance: 7.5
click at [185, 120] on input "Portfolio of Case Studies" at bounding box center [177, 118] width 115 height 15
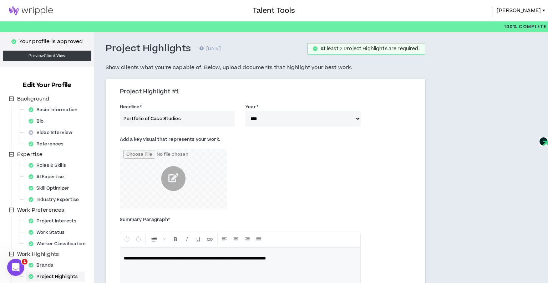
drag, startPoint x: 182, startPoint y: 119, endPoint x: 107, endPoint y: 119, distance: 74.5
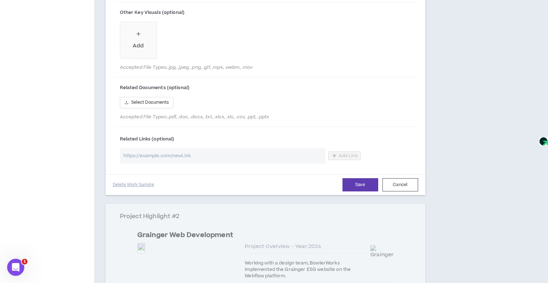
scroll to position [509, 0]
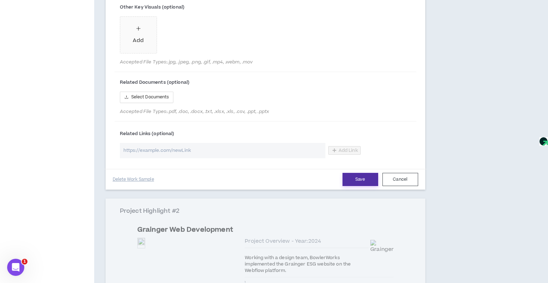
type input "[PERSON_NAME] Social Strategy"
click at [367, 179] on button "Save" at bounding box center [360, 179] width 36 height 13
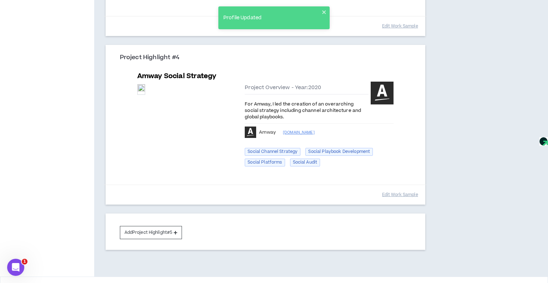
scroll to position [531, 0]
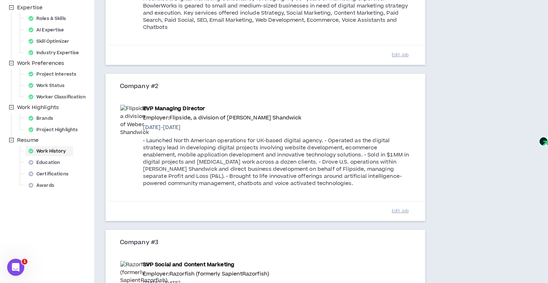
scroll to position [149, 0]
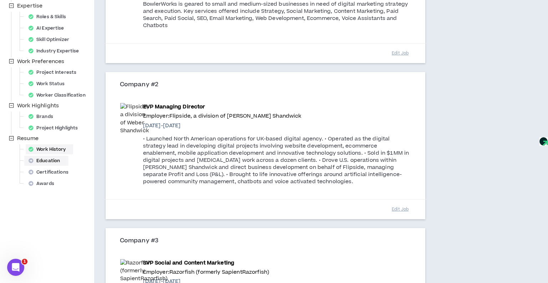
click at [46, 161] on div "Education" at bounding box center [46, 161] width 41 height 10
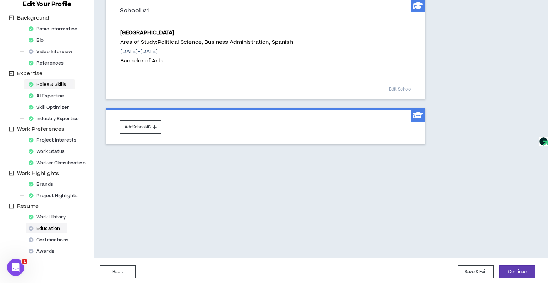
scroll to position [83, 0]
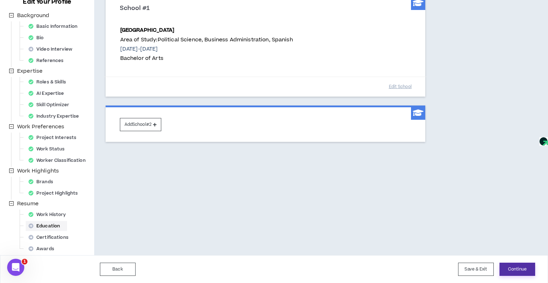
click at [520, 267] on button "Continue" at bounding box center [517, 269] width 36 height 13
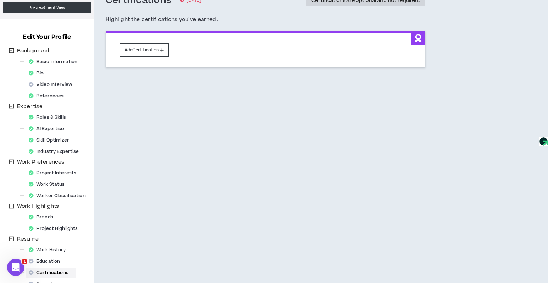
scroll to position [83, 0]
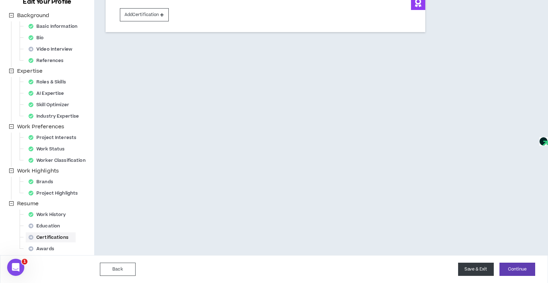
click at [473, 272] on button "Save & Exit" at bounding box center [476, 269] width 36 height 13
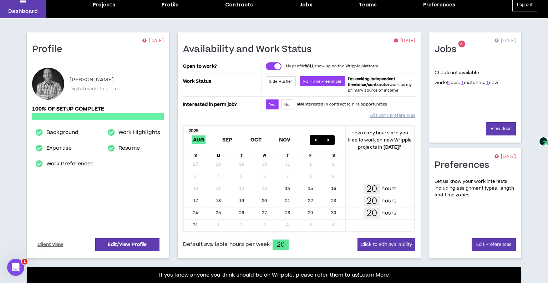
scroll to position [32, 0]
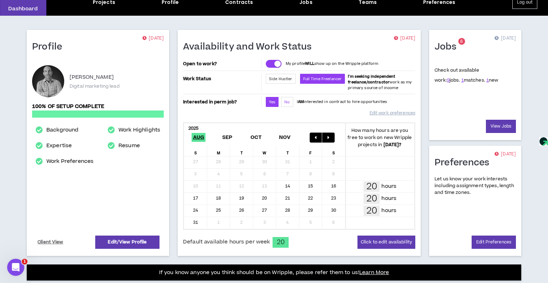
click at [287, 102] on span "No" at bounding box center [286, 101] width 5 height 5
click at [274, 101] on span "Yes" at bounding box center [272, 101] width 6 height 5
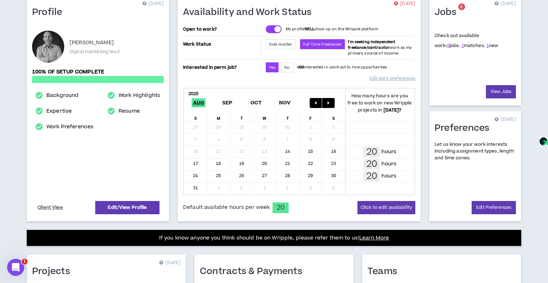
scroll to position [82, 0]
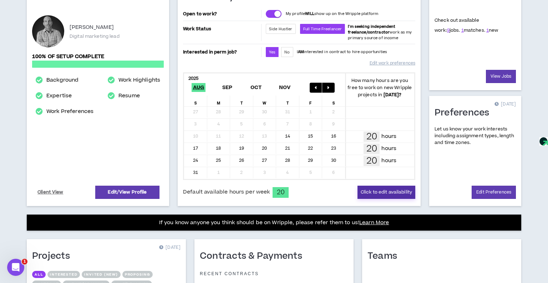
click at [411, 191] on button "Click to edit availability" at bounding box center [386, 192] width 58 height 13
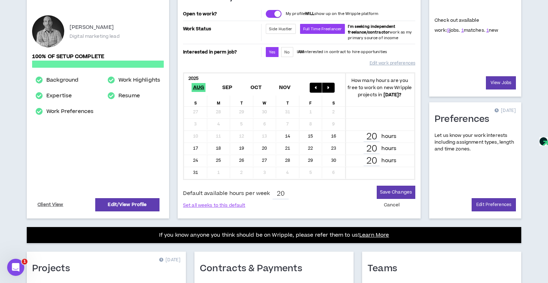
click at [265, 159] on div "27" at bounding box center [264, 160] width 23 height 11
click at [286, 159] on div "28" at bounding box center [287, 160] width 23 height 11
click at [198, 160] on div "24" at bounding box center [195, 160] width 23 height 11
click at [330, 89] on button "button" at bounding box center [328, 88] width 12 height 10
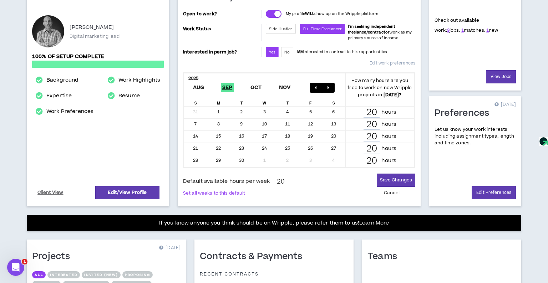
click at [220, 112] on div "1" at bounding box center [218, 112] width 23 height 11
click at [389, 191] on button "Cancel" at bounding box center [392, 193] width 22 height 12
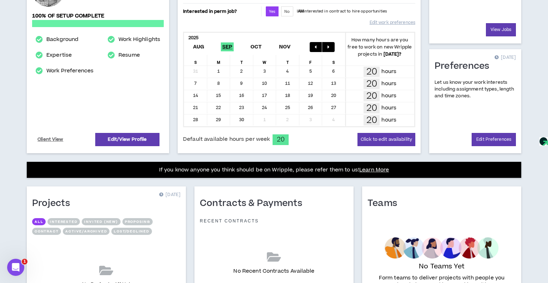
scroll to position [0, 0]
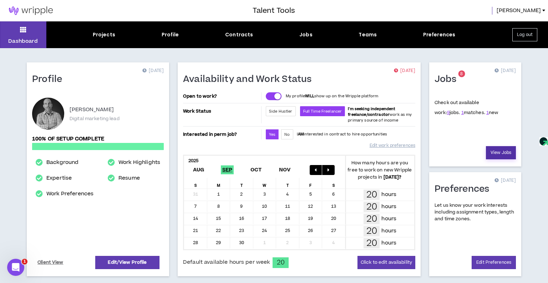
click at [503, 152] on link "View Jobs" at bounding box center [501, 152] width 30 height 13
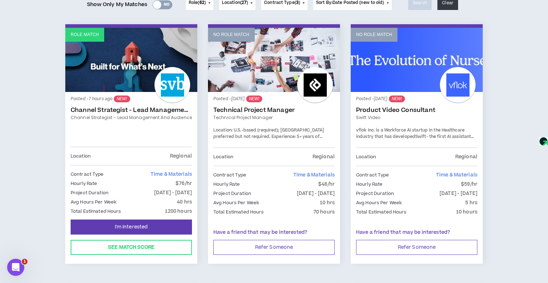
scroll to position [104, 0]
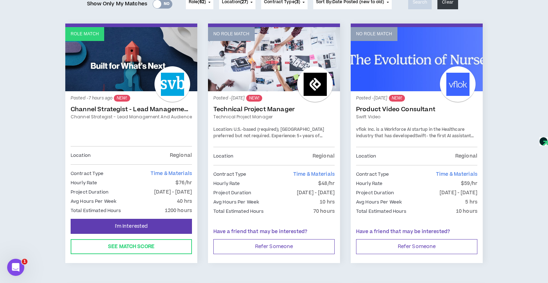
click at [140, 112] on link "Channel Strategist - Lead Management and Audience" at bounding box center [131, 109] width 121 height 7
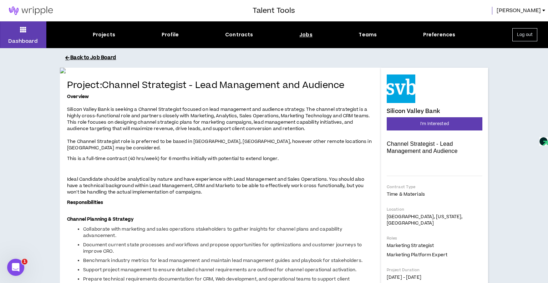
click at [89, 56] on button "Back to Job Board" at bounding box center [279, 58] width 428 height 12
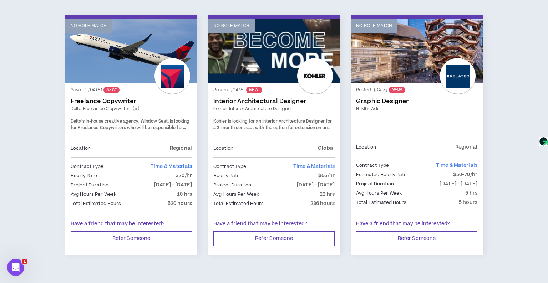
scroll to position [647, 0]
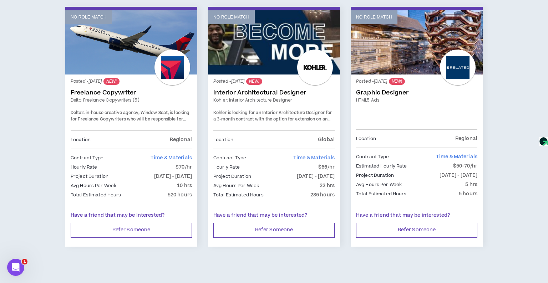
click at [144, 216] on p "Have a friend that may be interested?" at bounding box center [131, 215] width 121 height 7
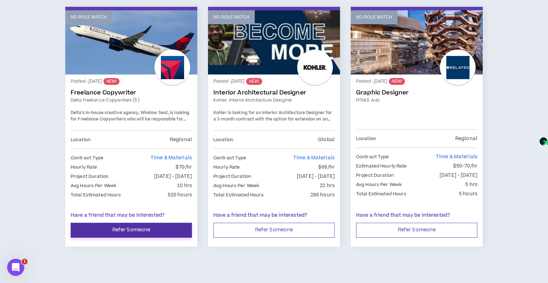
click at [145, 224] on button "Refer Someone" at bounding box center [131, 230] width 121 height 15
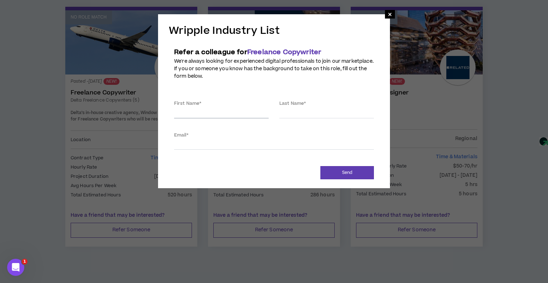
click at [195, 113] on input "First Name *" at bounding box center [221, 113] width 94 height 11
click at [181, 145] on input "Email *" at bounding box center [274, 144] width 200 height 11
paste input "[PERSON_NAME][EMAIL_ADDRESS][DOMAIN_NAME]"
type input "[PERSON_NAME][EMAIL_ADDRESS][DOMAIN_NAME]"
click at [189, 114] on input "First Name *" at bounding box center [221, 113] width 94 height 11
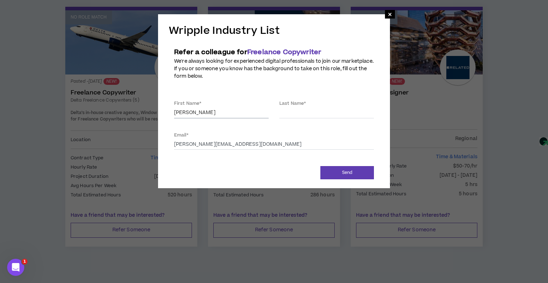
type input "[PERSON_NAME]"
click at [305, 112] on input "Last Name *" at bounding box center [326, 113] width 94 height 11
type input "H"
type input "Justice"
click at [246, 86] on div "Refer a colleague for Freelance Copywriter We're always looking for experienced…" at bounding box center [274, 69] width 210 height 52
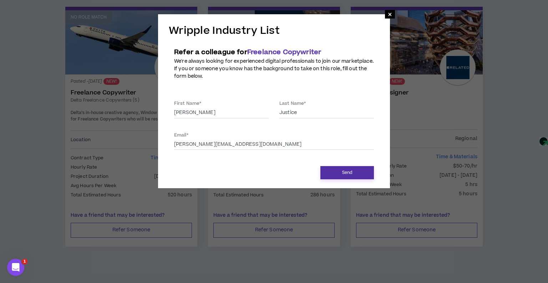
click at [342, 176] on button "Send" at bounding box center [346, 172] width 53 height 13
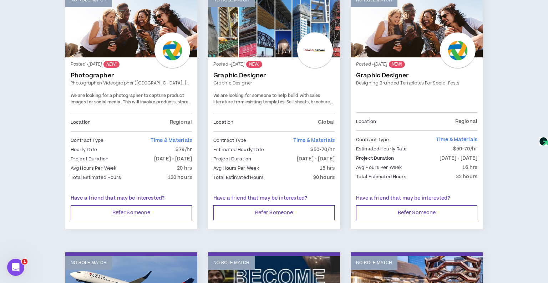
scroll to position [0, 0]
